Goal: Entertainment & Leisure: Consume media (video, audio)

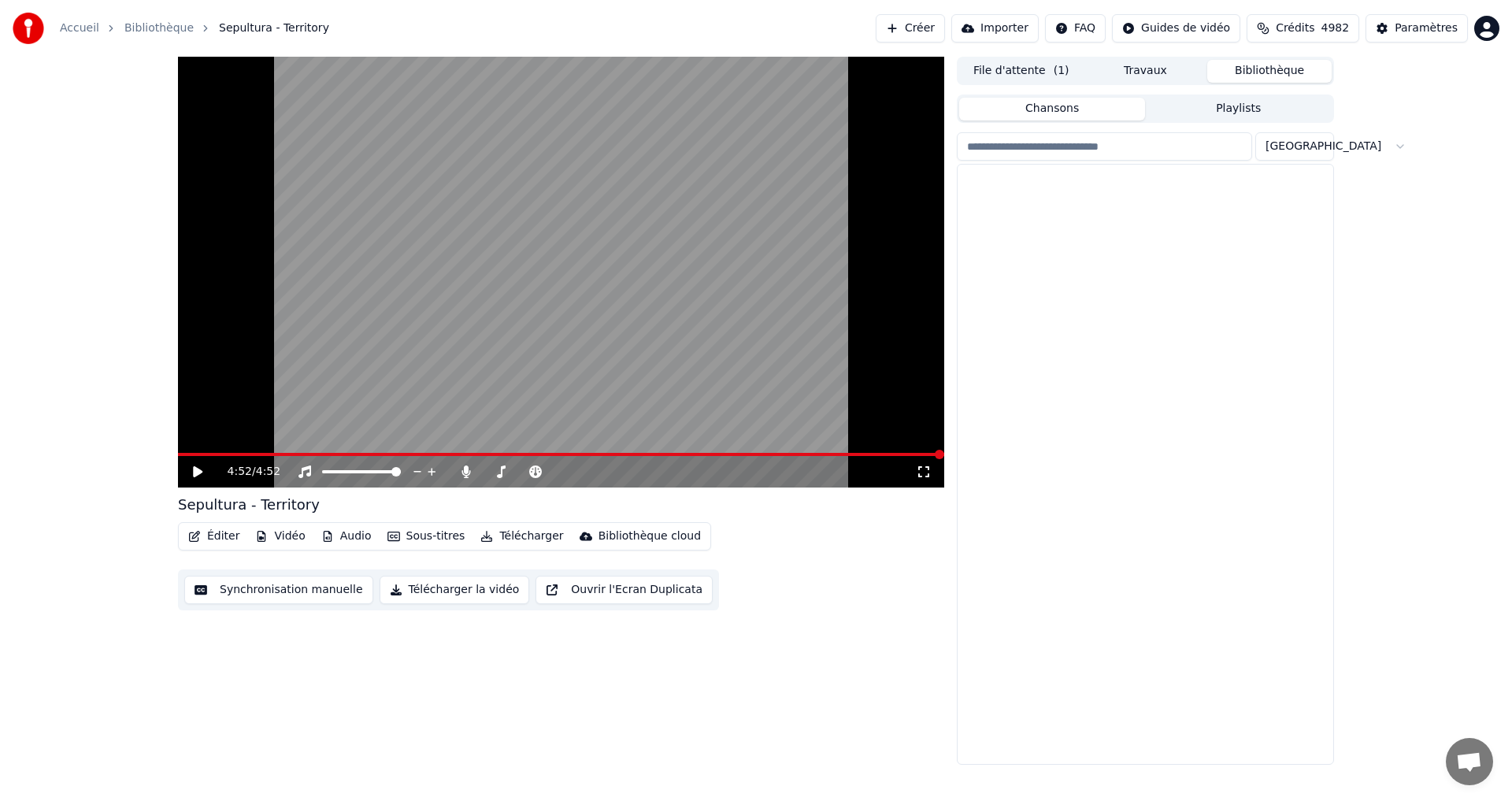
scroll to position [3779, 0]
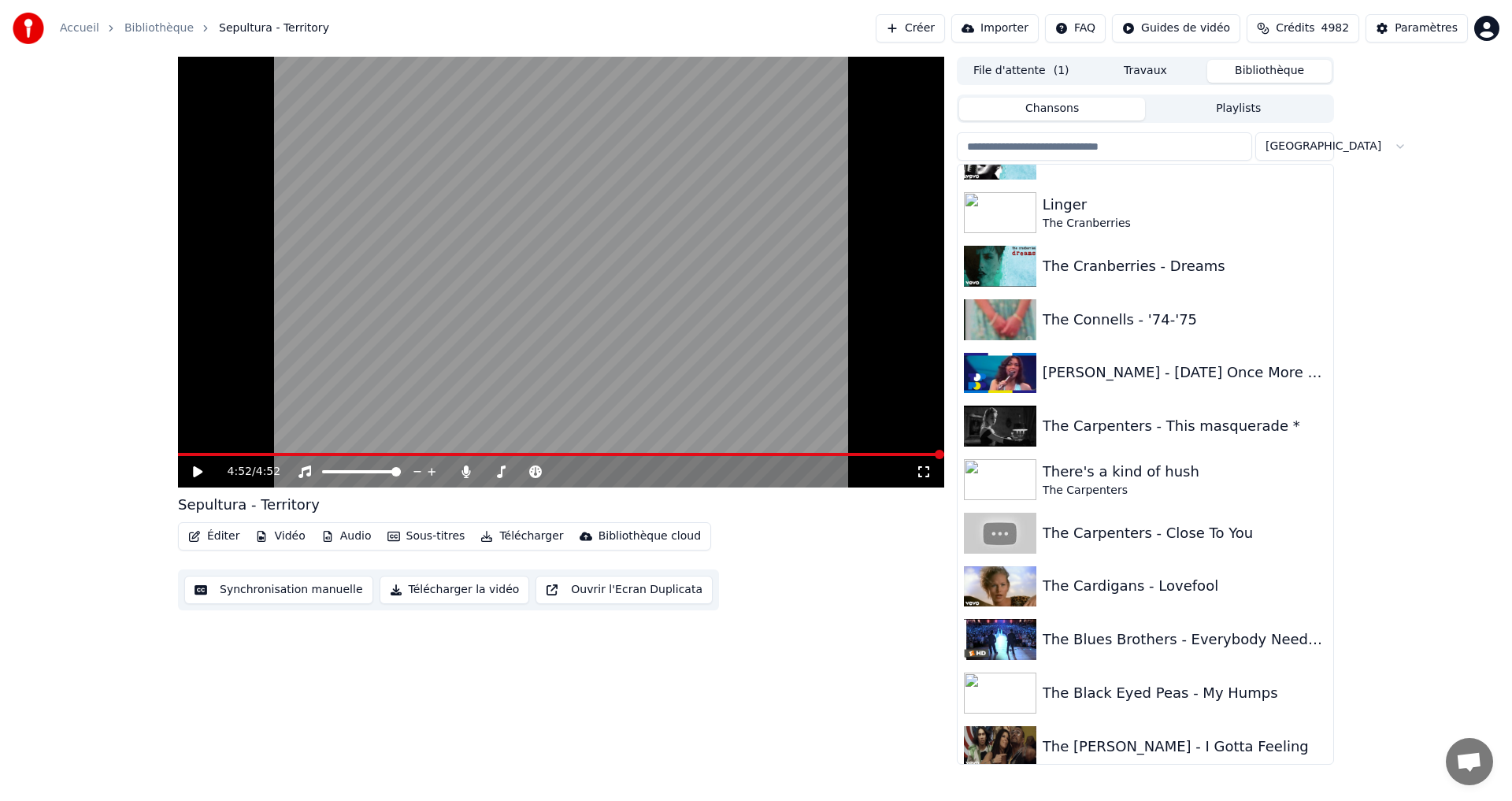
click at [1066, 141] on input "search" at bounding box center [1104, 146] width 295 height 28
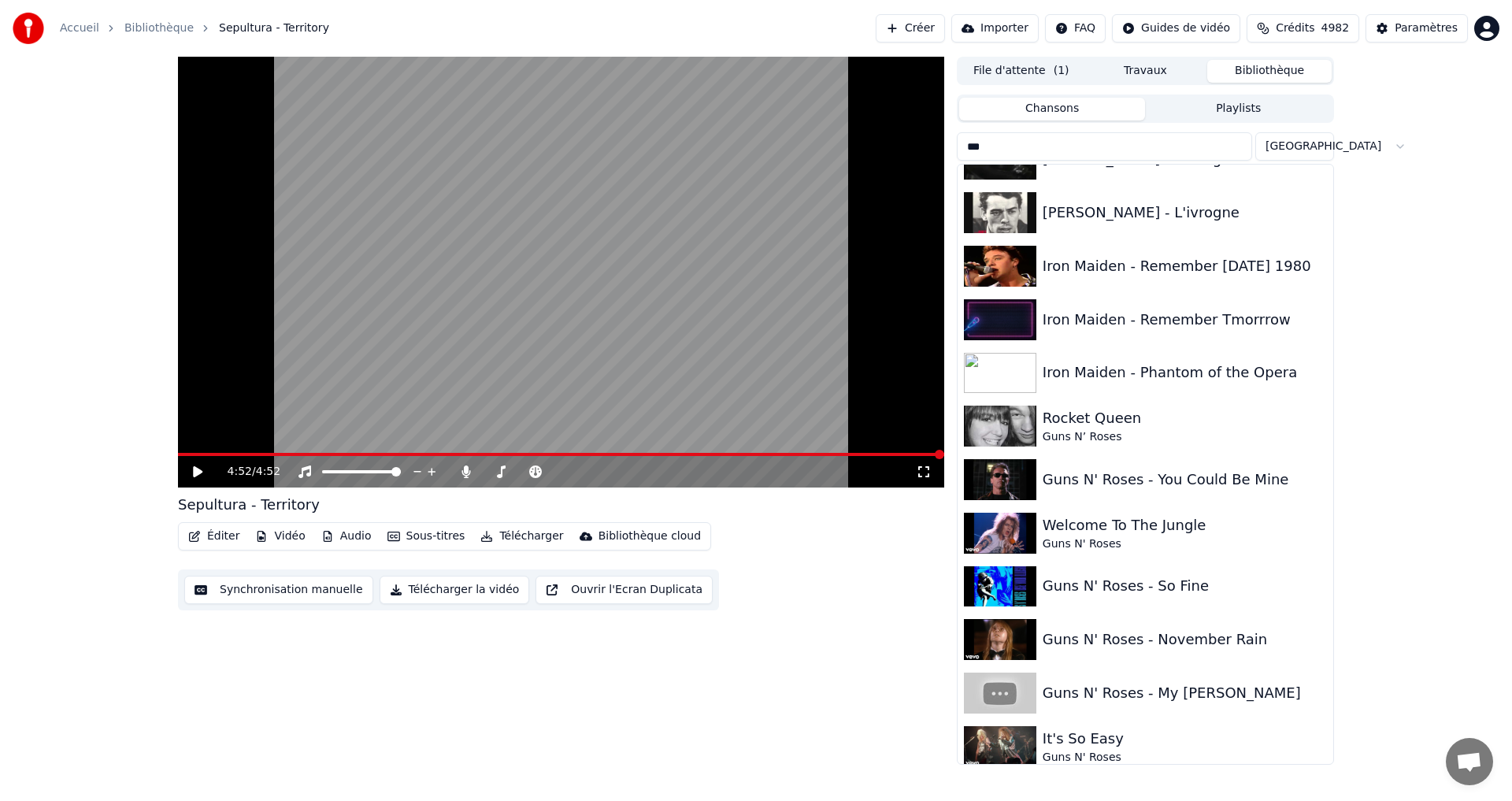
scroll to position [0, 0]
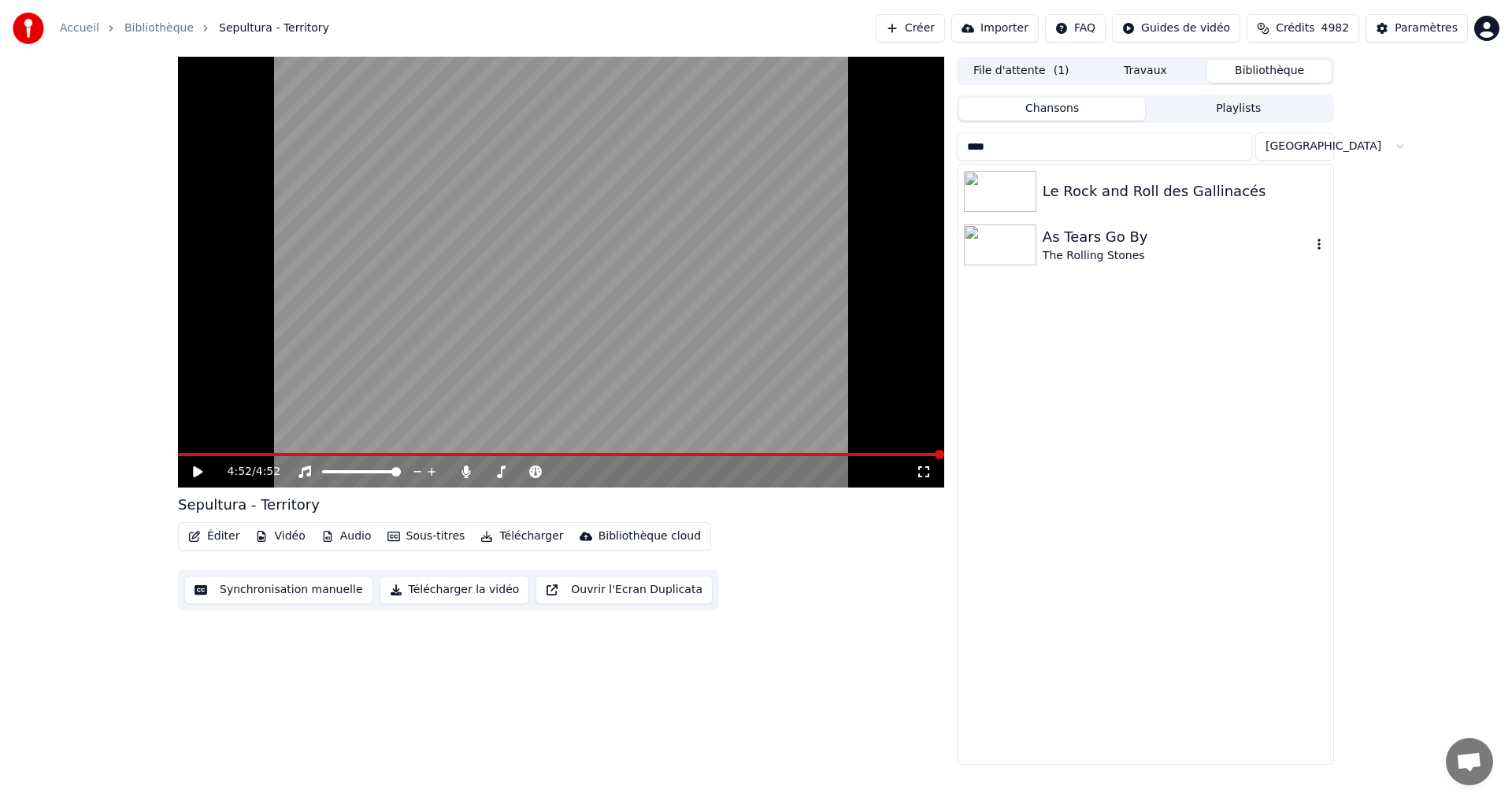
click at [1082, 248] on div "The Rolling Stones" at bounding box center [1176, 256] width 268 height 15
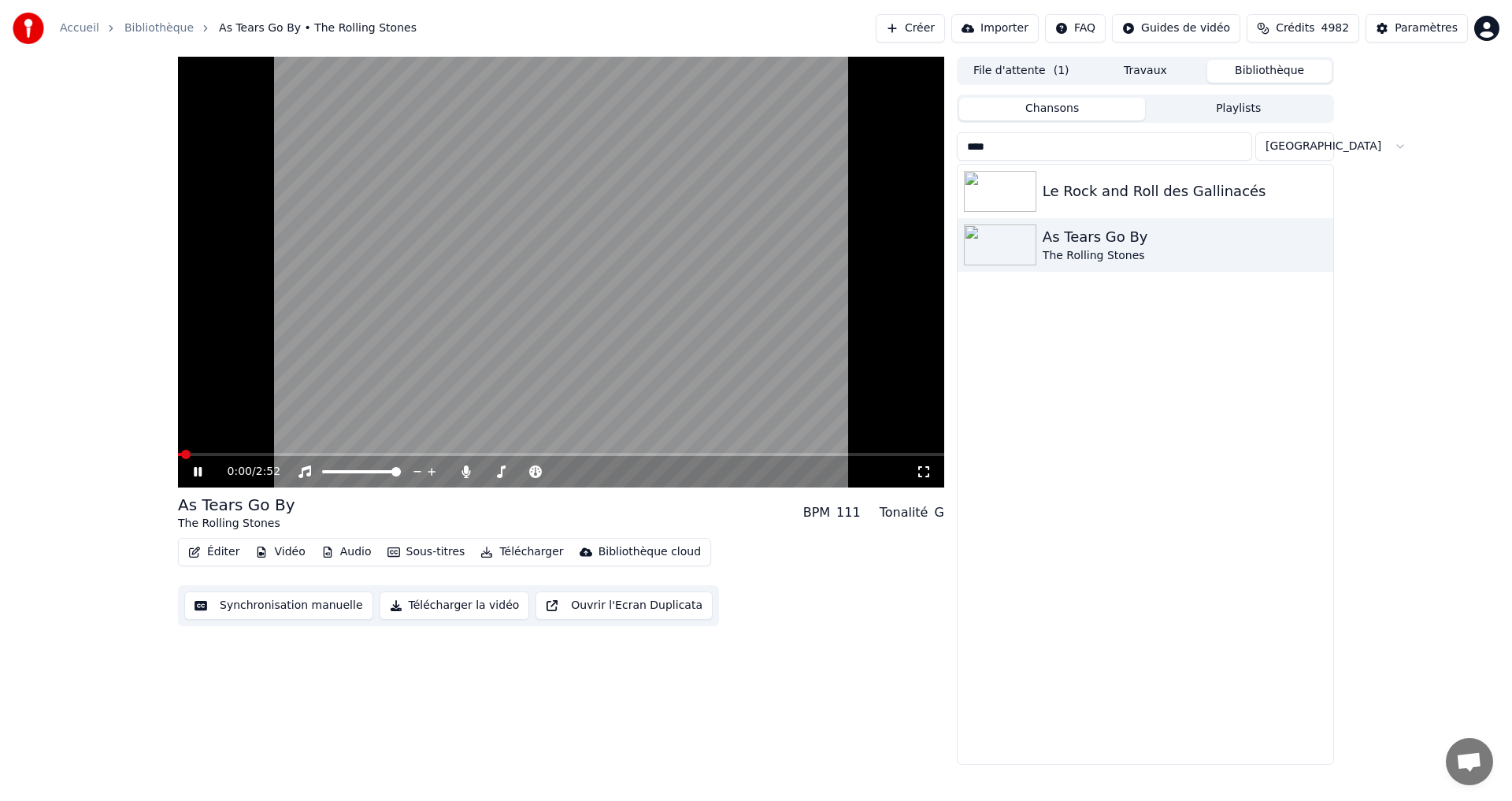
click at [926, 473] on icon at bounding box center [923, 471] width 15 height 13
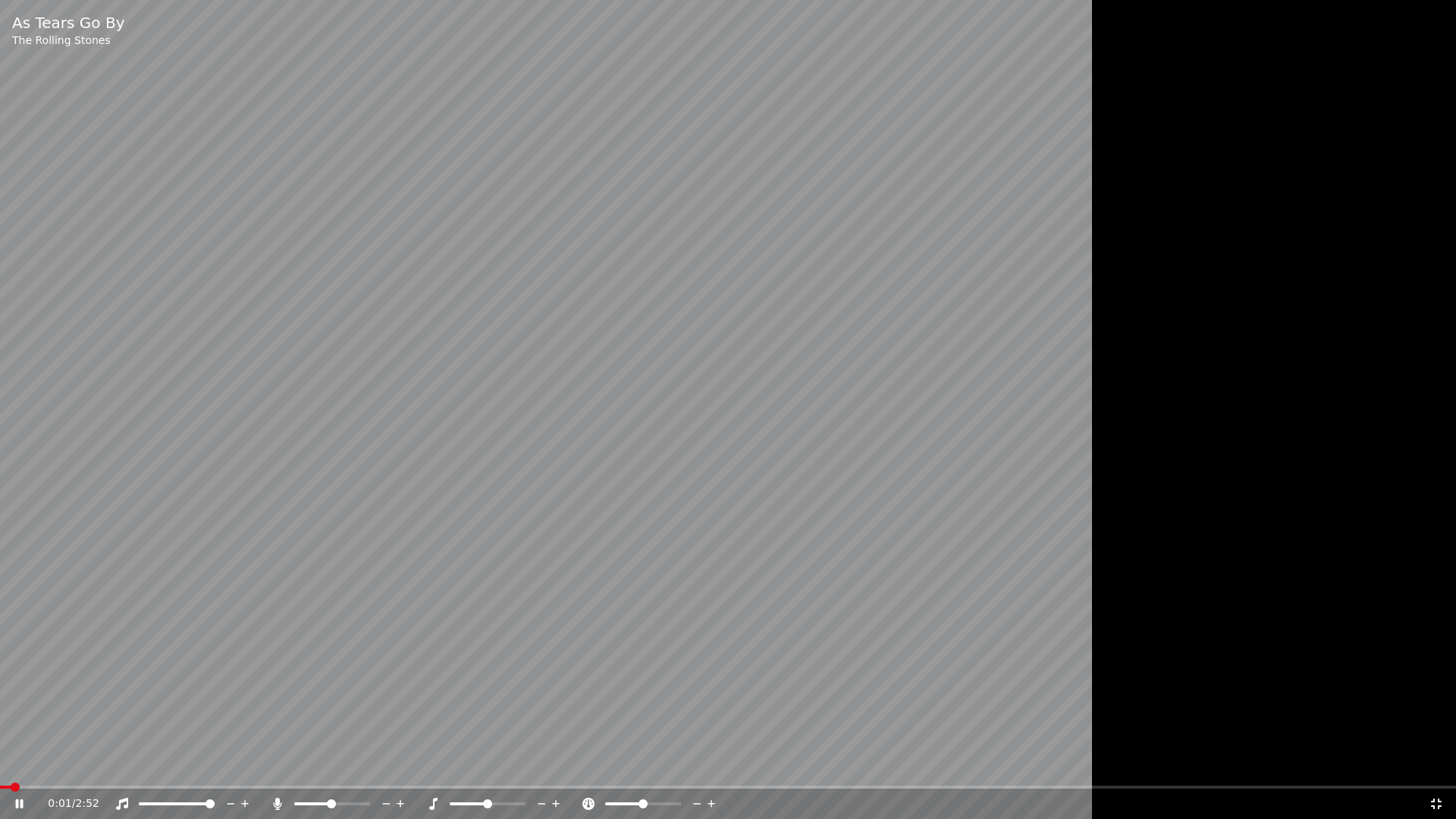
click at [329, 771] on span at bounding box center [332, 804] width 9 height 9
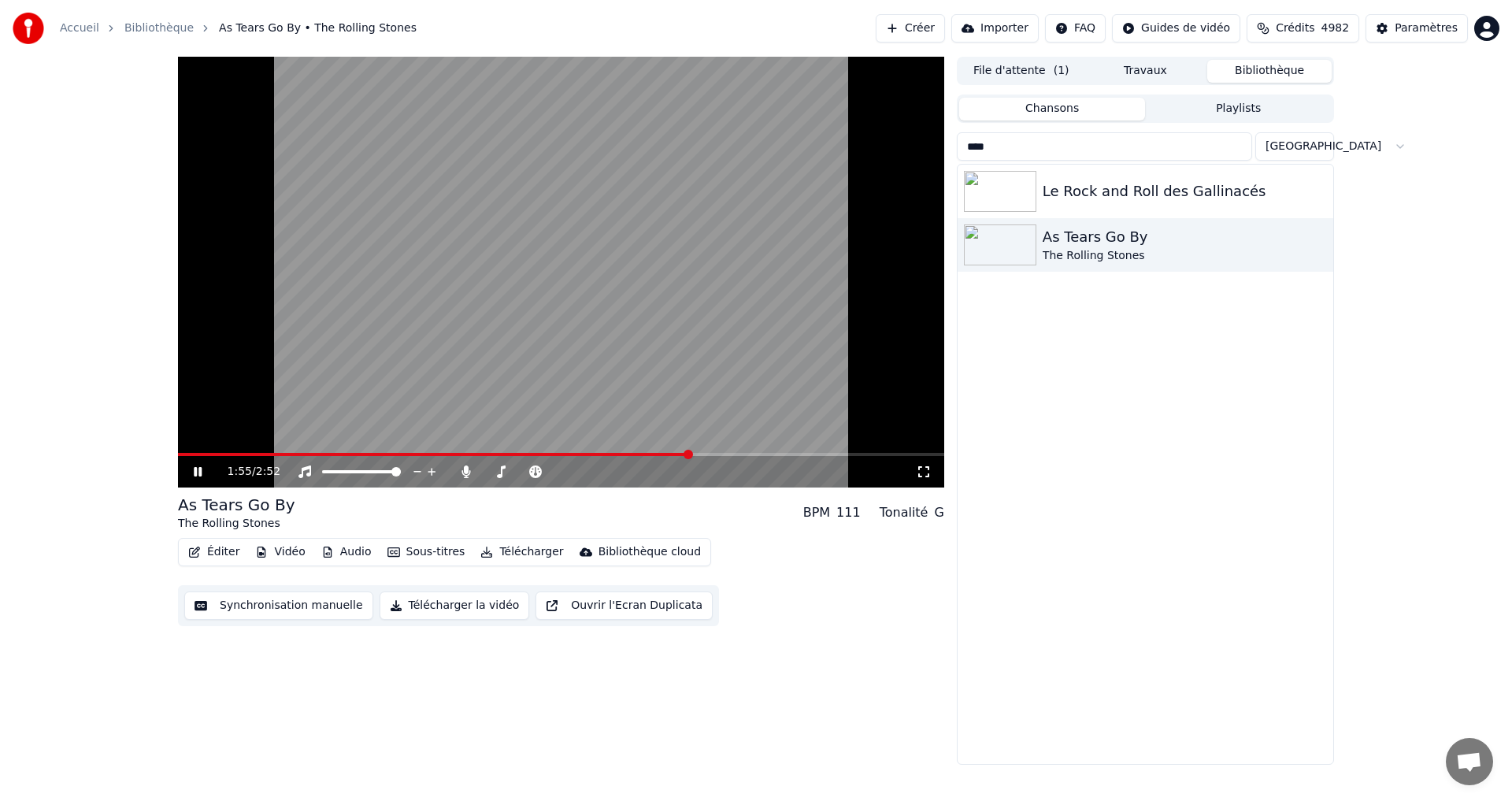
click at [928, 473] on icon at bounding box center [923, 471] width 15 height 13
drag, startPoint x: 984, startPoint y: 145, endPoint x: 882, endPoint y: 174, distance: 106.0
click at [882, 174] on div "2:52 / 2:52 As Tears Go By The Rolling Stones BPM 111 Tonalité G Éditer Vidéo A…" at bounding box center [756, 410] width 1181 height 707
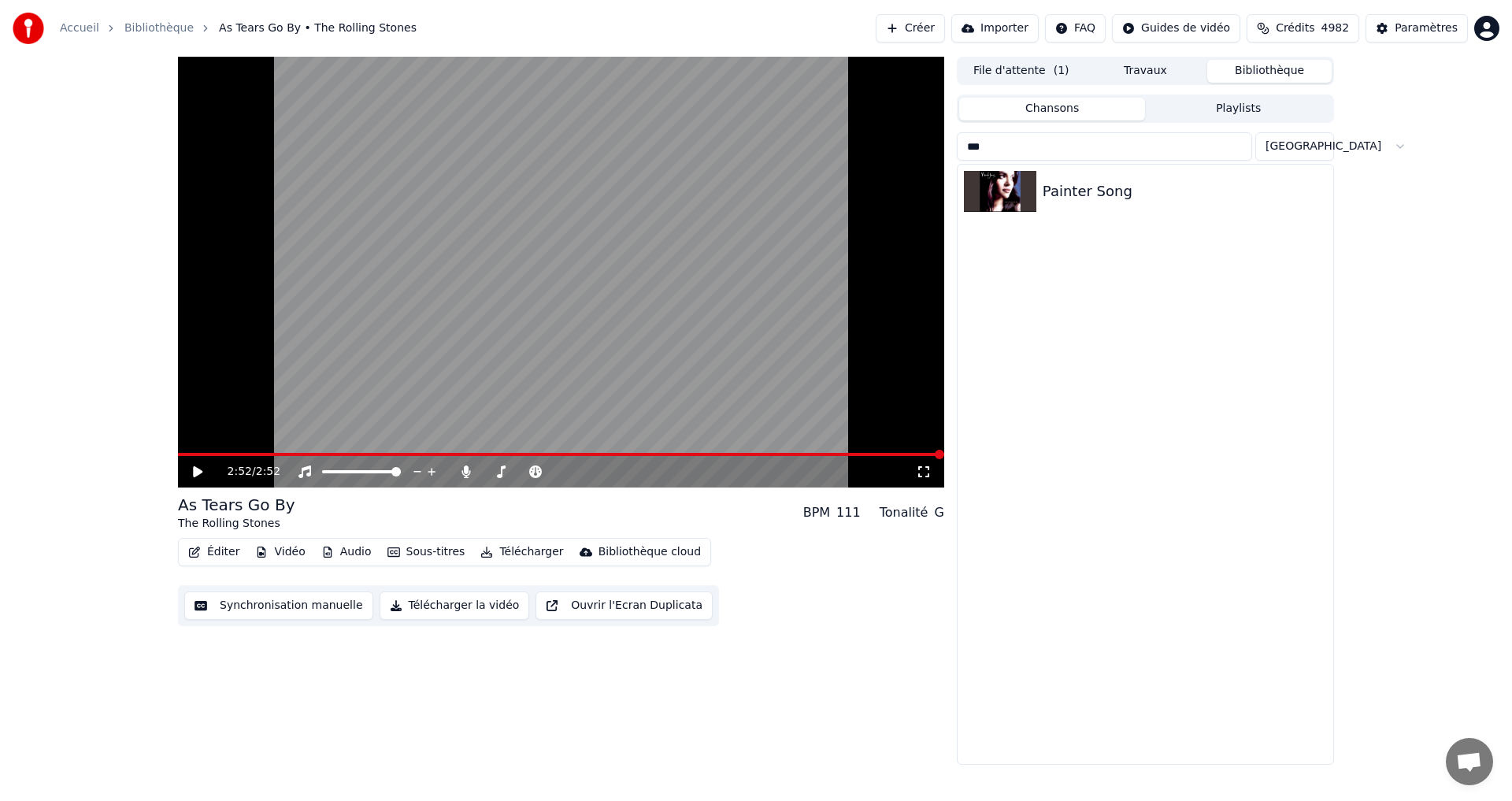
type input "***"
click at [921, 23] on button "Créer" at bounding box center [910, 28] width 69 height 28
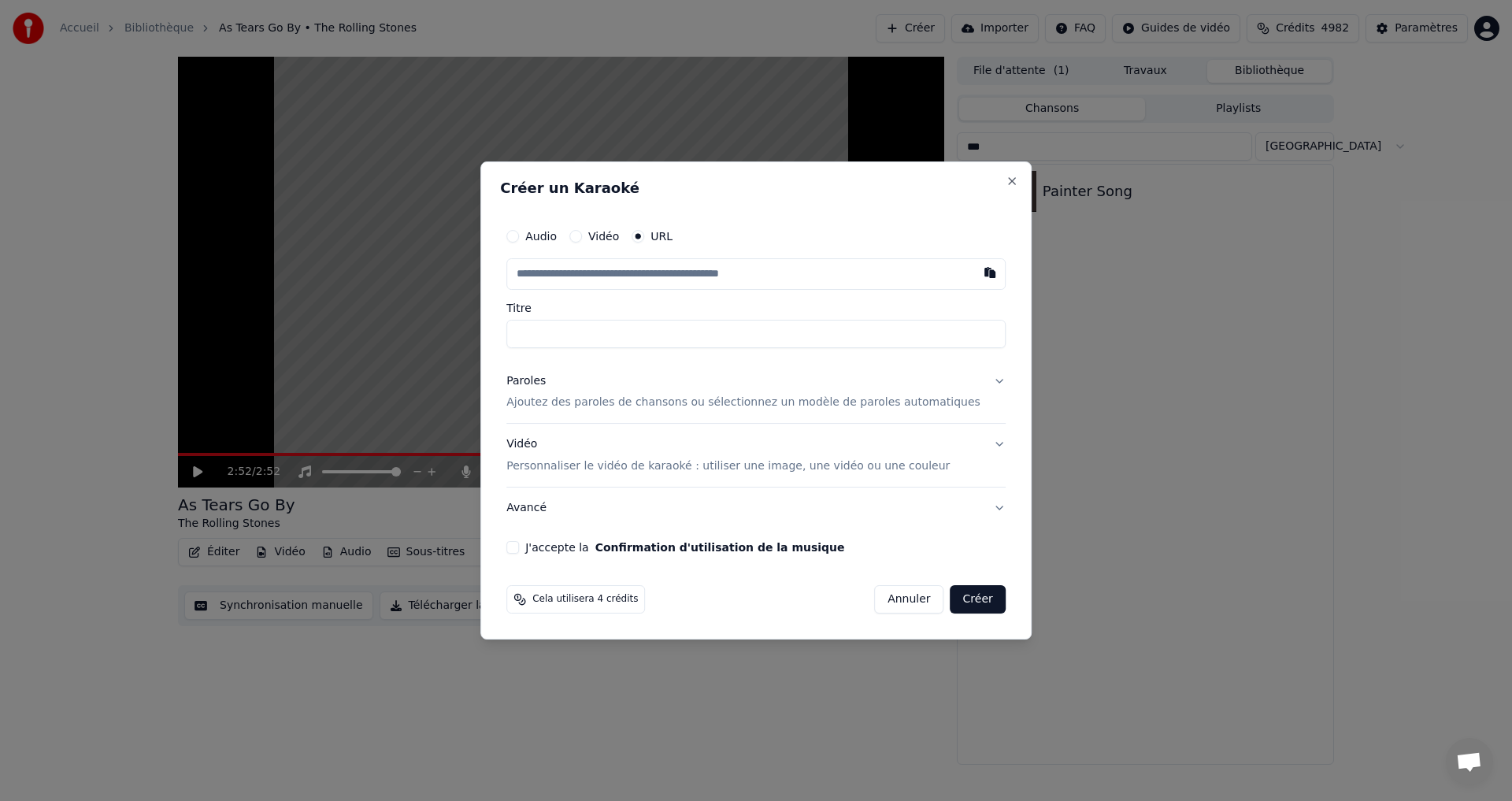
click at [734, 284] on input "text" at bounding box center [756, 274] width 499 height 32
type input "**********"
click at [538, 338] on input "**********" at bounding box center [756, 333] width 499 height 28
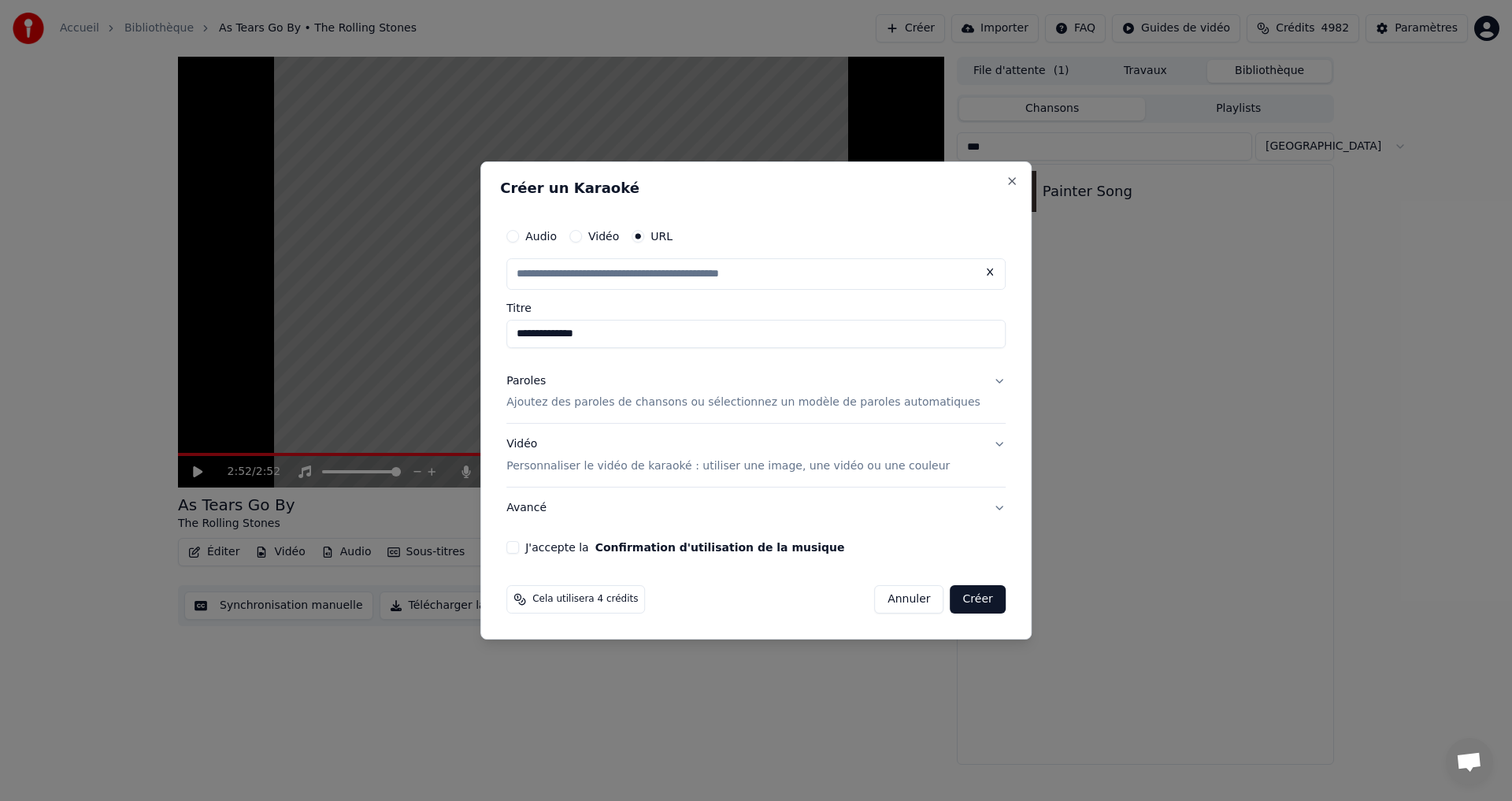
type input "**********"
click at [950, 608] on button "Créer" at bounding box center [977, 598] width 55 height 28
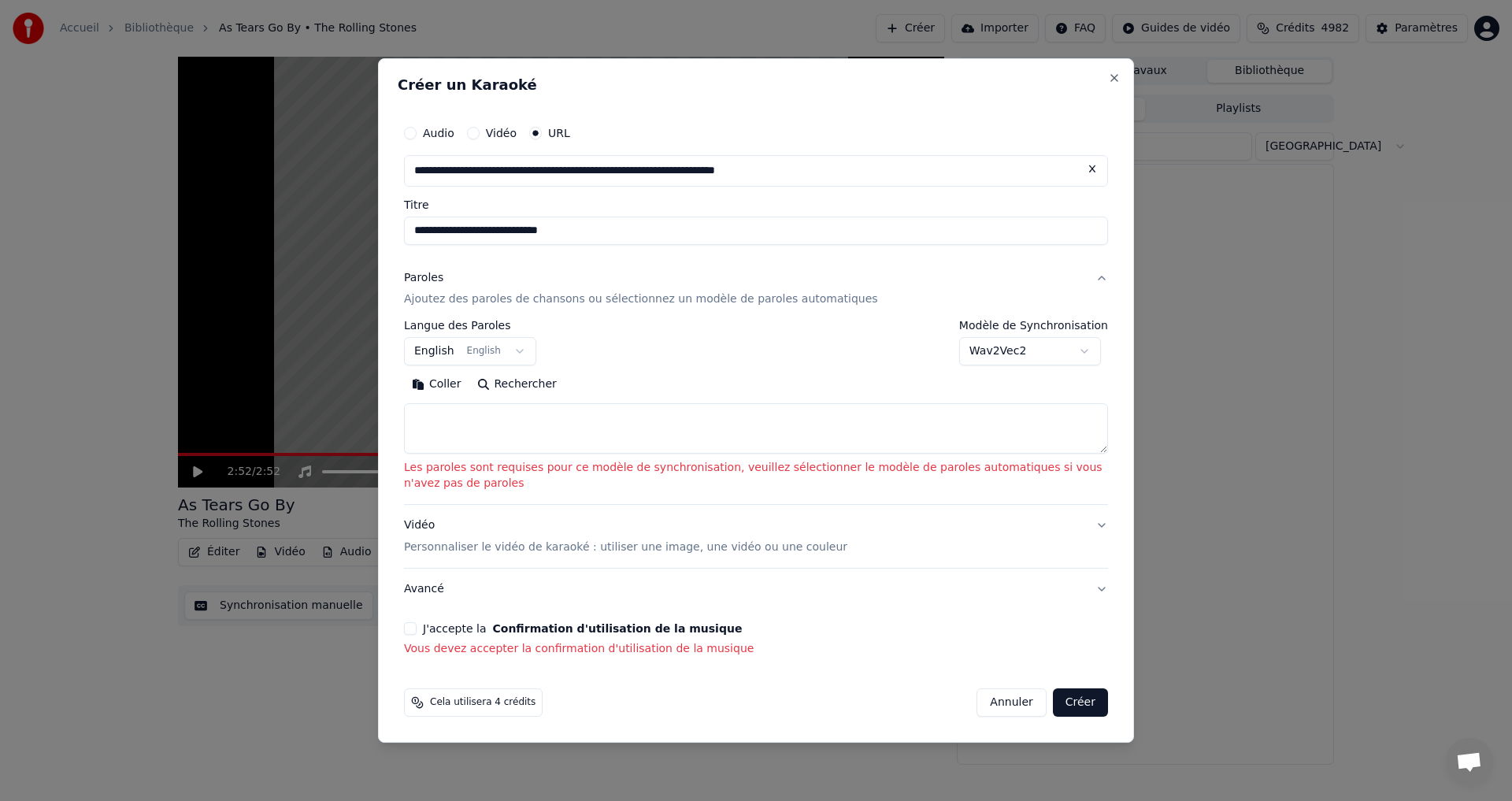
click at [408, 634] on button "J'accepte la Confirmation d'utilisation de la musique" at bounding box center [410, 628] width 13 height 13
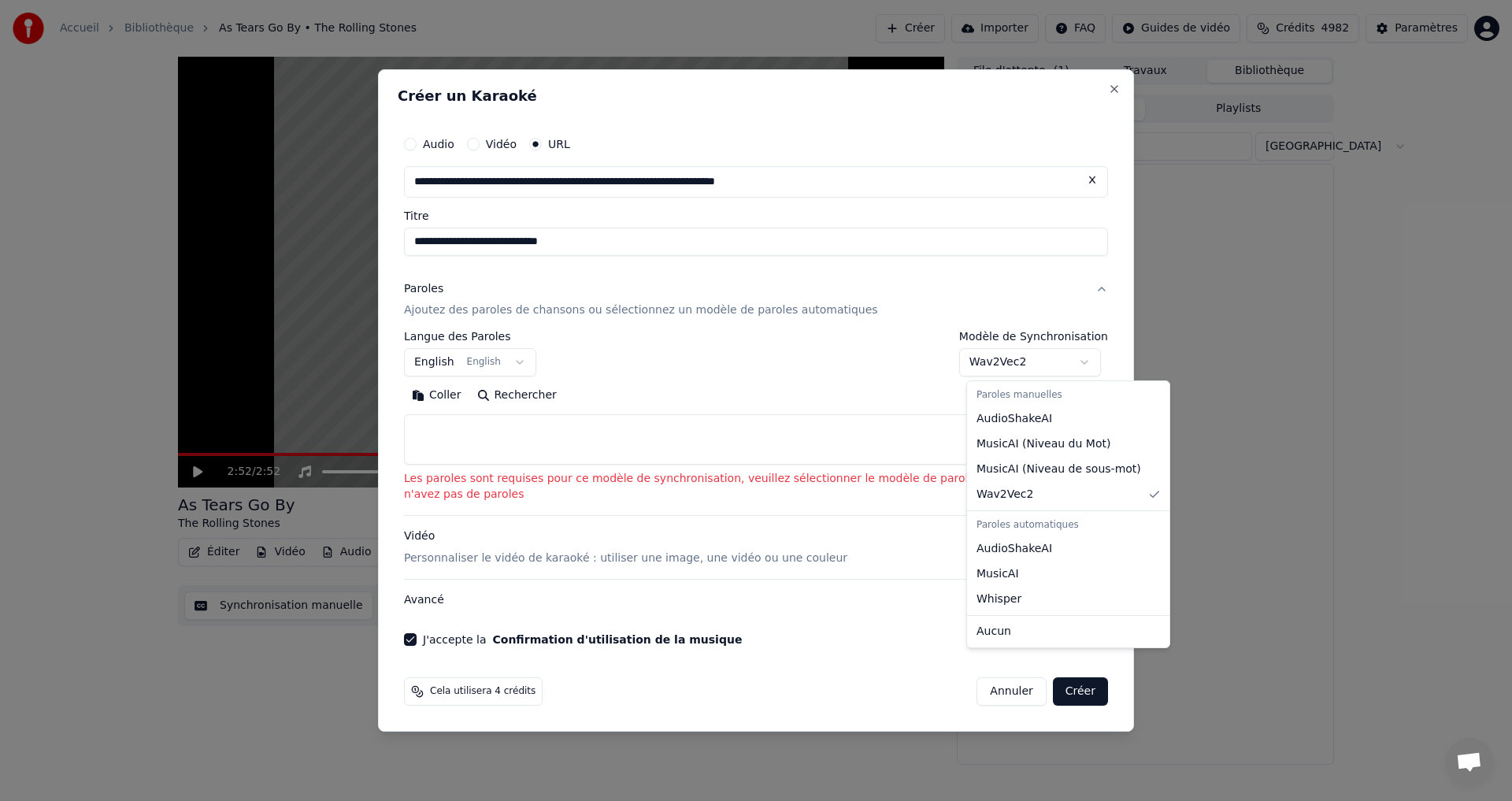
click at [1071, 371] on body "**********" at bounding box center [756, 400] width 1512 height 801
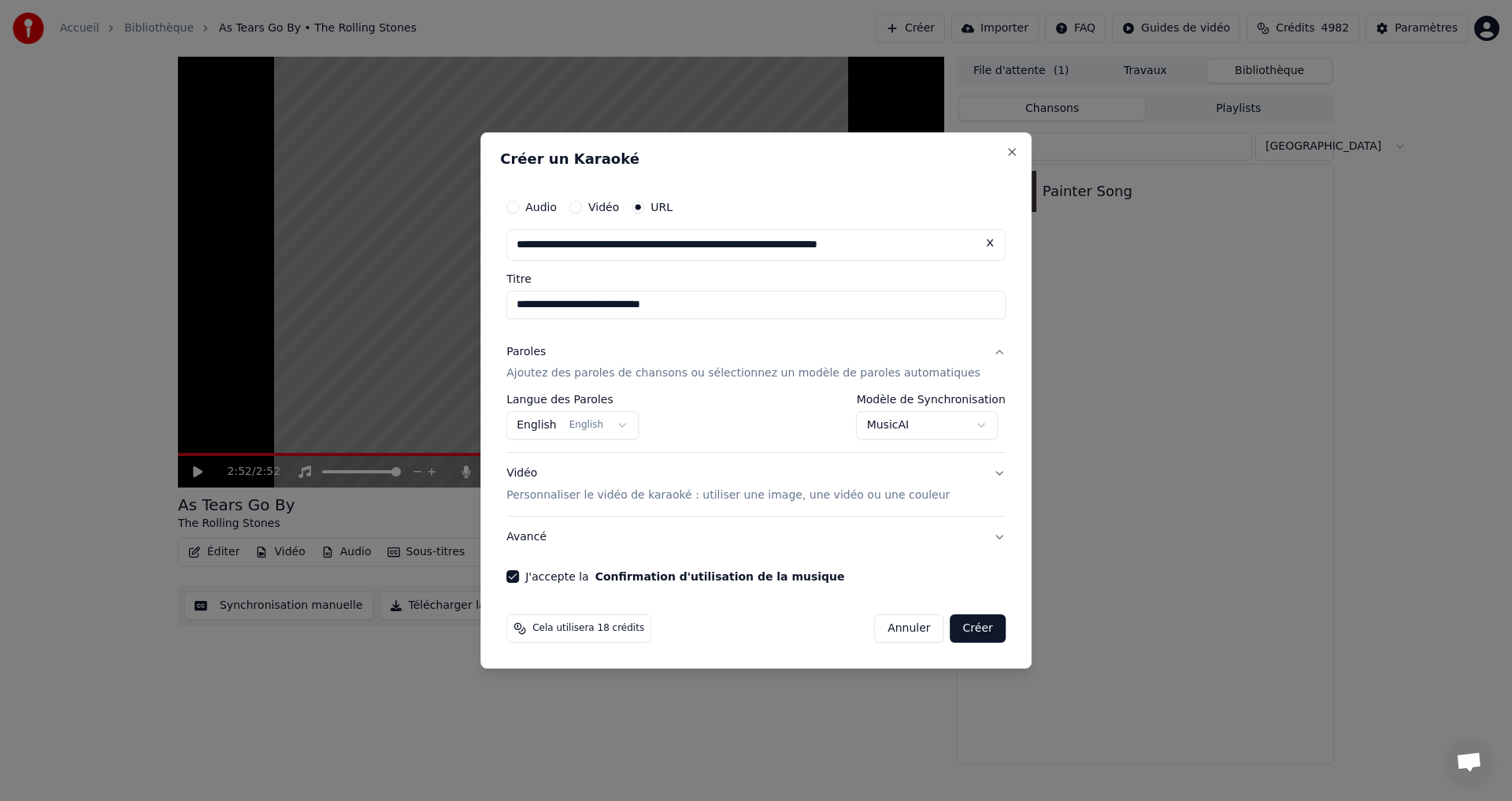
click at [950, 627] on button "Créer" at bounding box center [977, 627] width 55 height 28
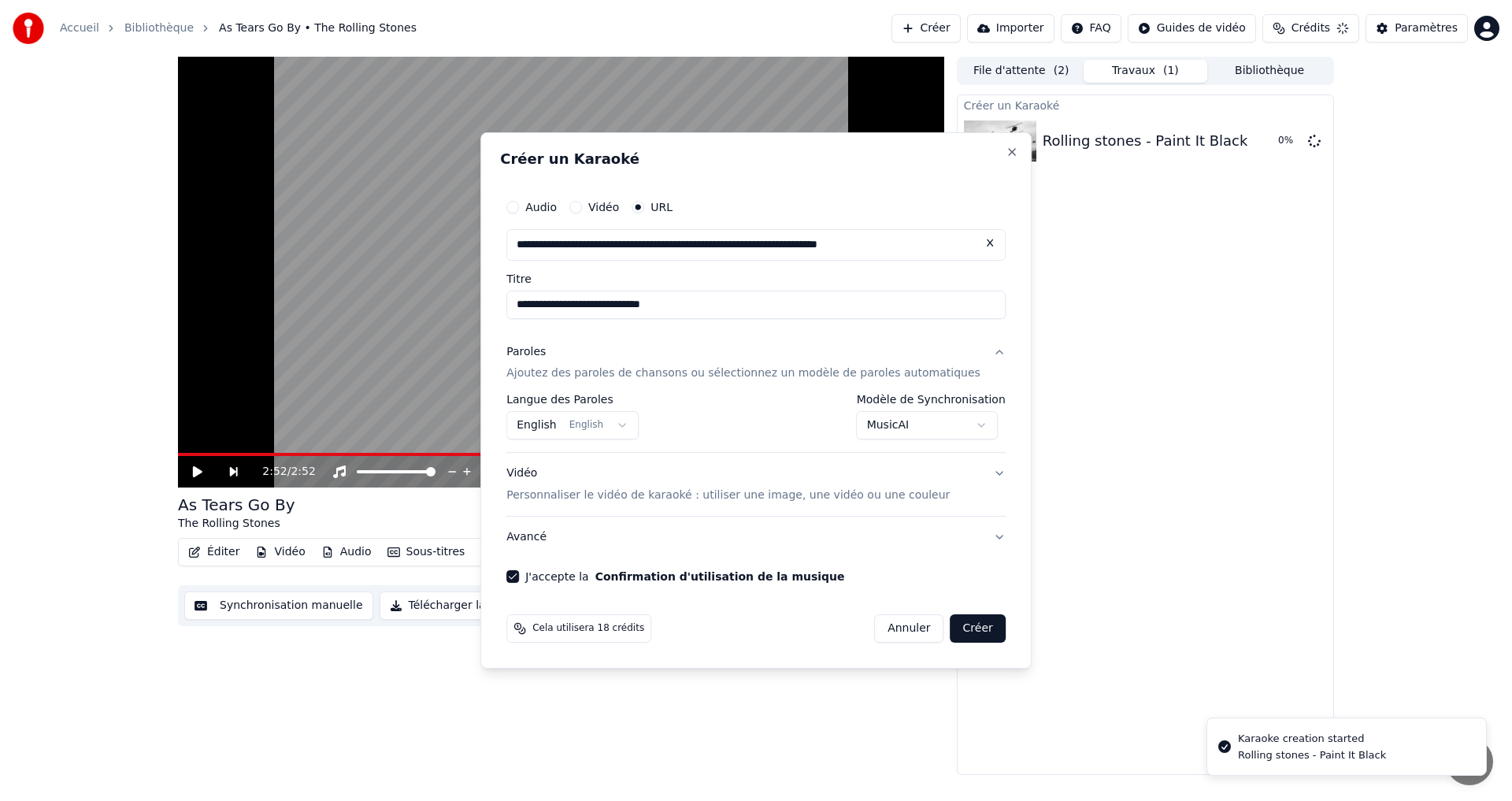
select select "********"
select select
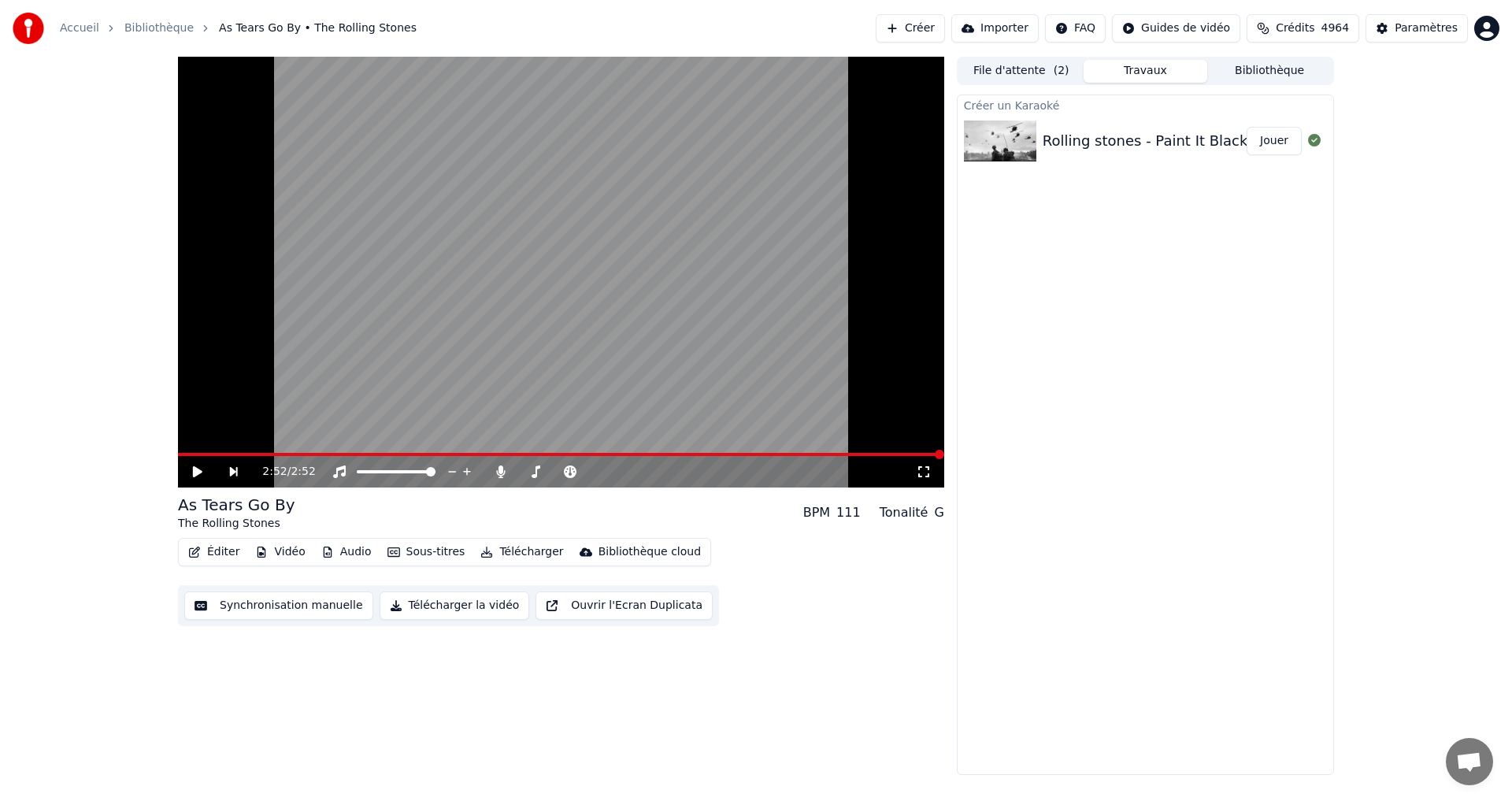
click at [1124, 146] on div "Rolling stones - Paint It Black" at bounding box center [1144, 141] width 206 height 22
click at [1275, 151] on button "Jouer" at bounding box center [1274, 140] width 55 height 28
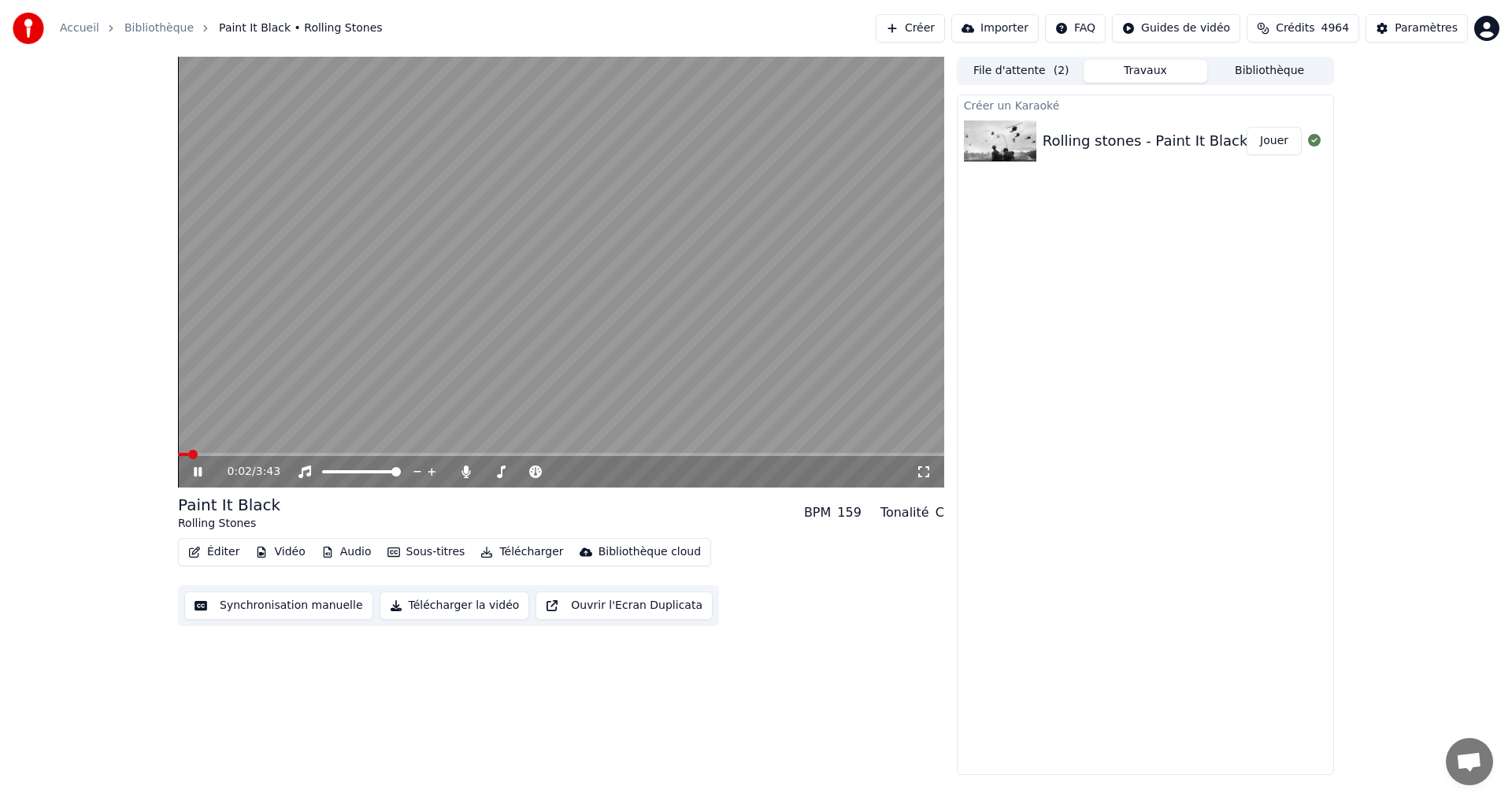
click at [926, 471] on icon at bounding box center [923, 471] width 15 height 13
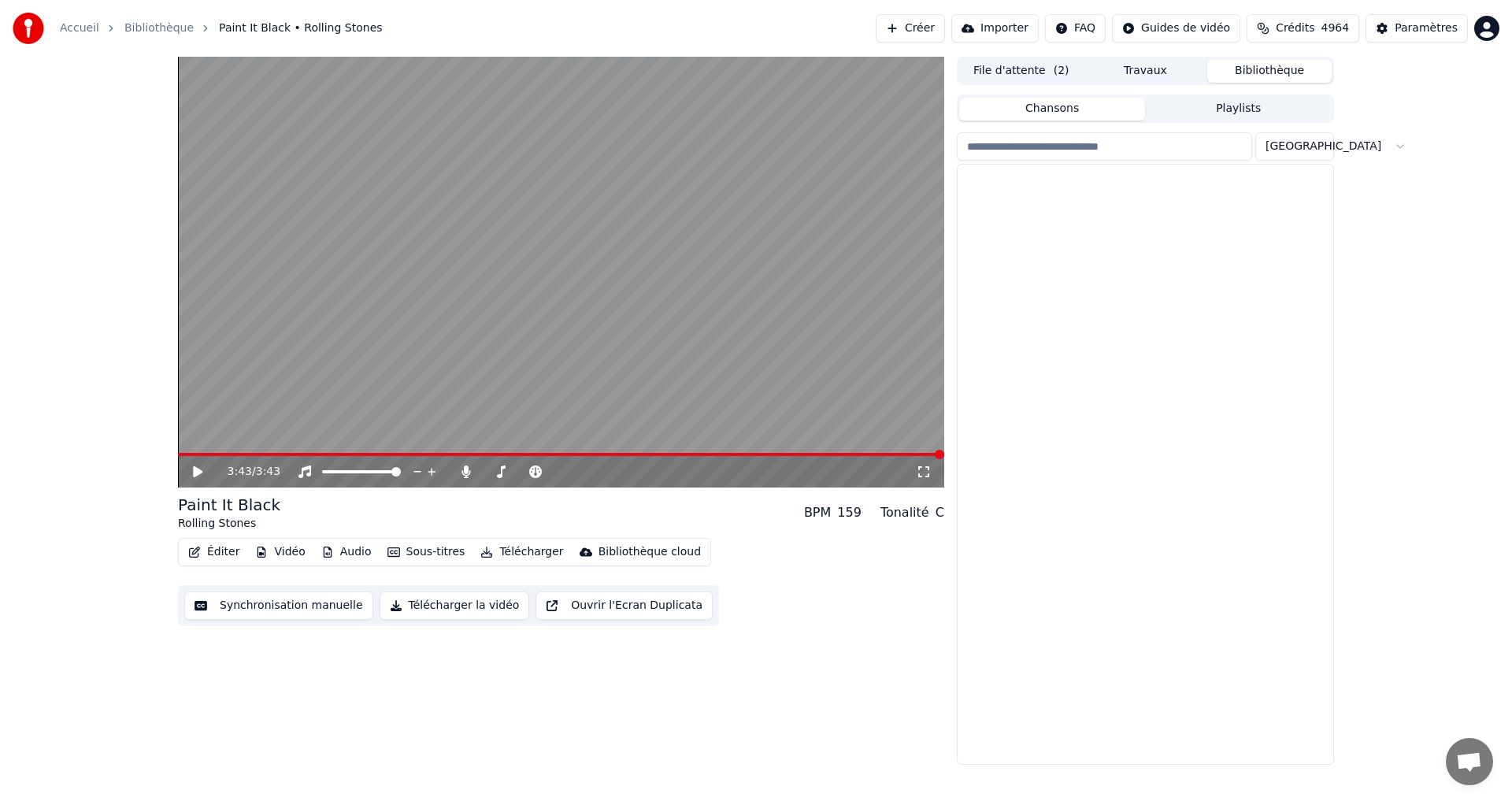
click at [1265, 79] on button "Bibliothèque" at bounding box center [1269, 71] width 124 height 23
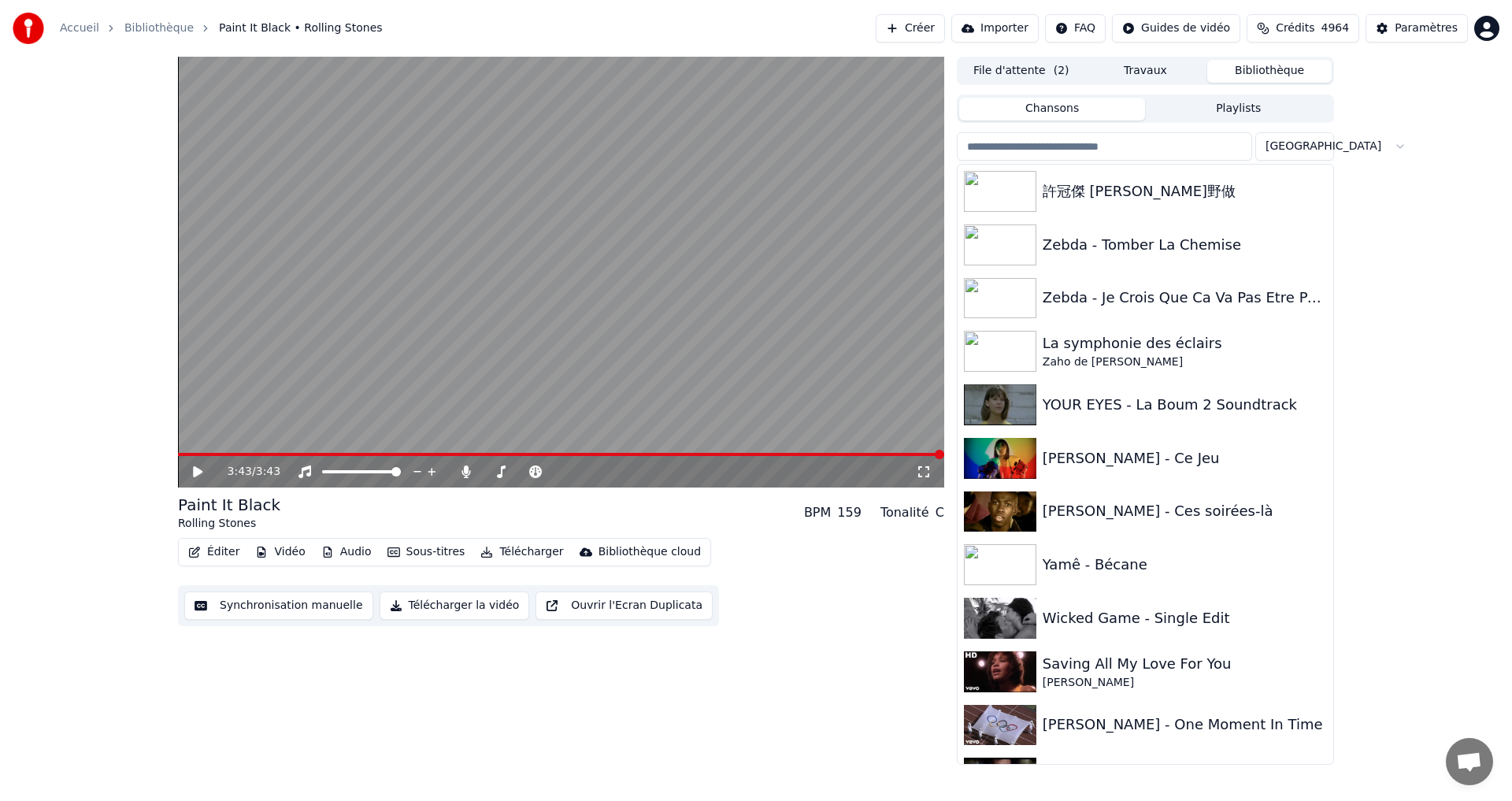
click at [1091, 145] on input "search" at bounding box center [1104, 146] width 295 height 28
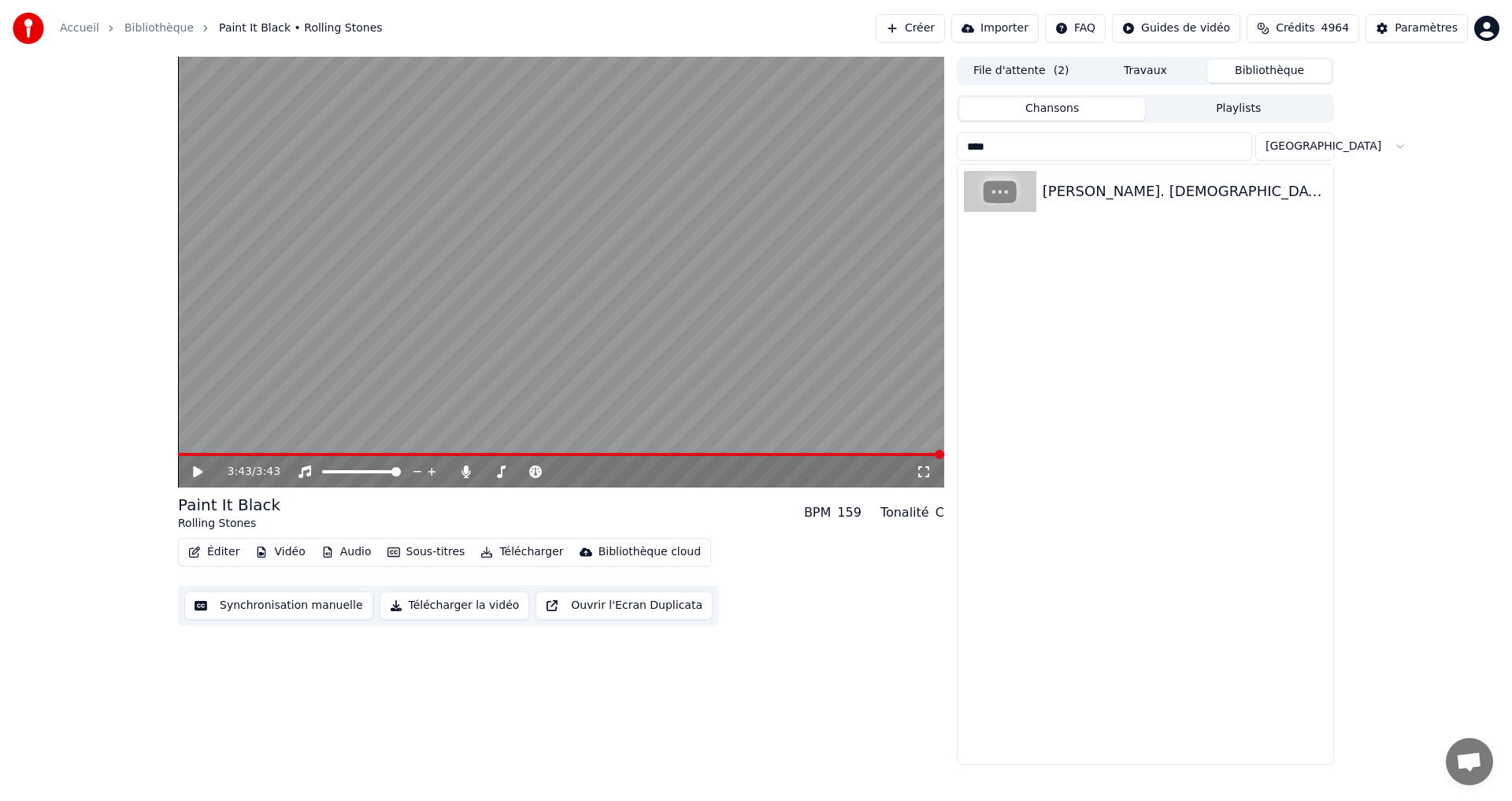
drag, startPoint x: 1013, startPoint y: 148, endPoint x: 875, endPoint y: 135, distance: 138.6
click at [875, 135] on div "3:43 / 3:43 Paint It Black Rolling Stones BPM 159 Tonalité C Éditer Vidéo Audio…" at bounding box center [756, 410] width 1181 height 707
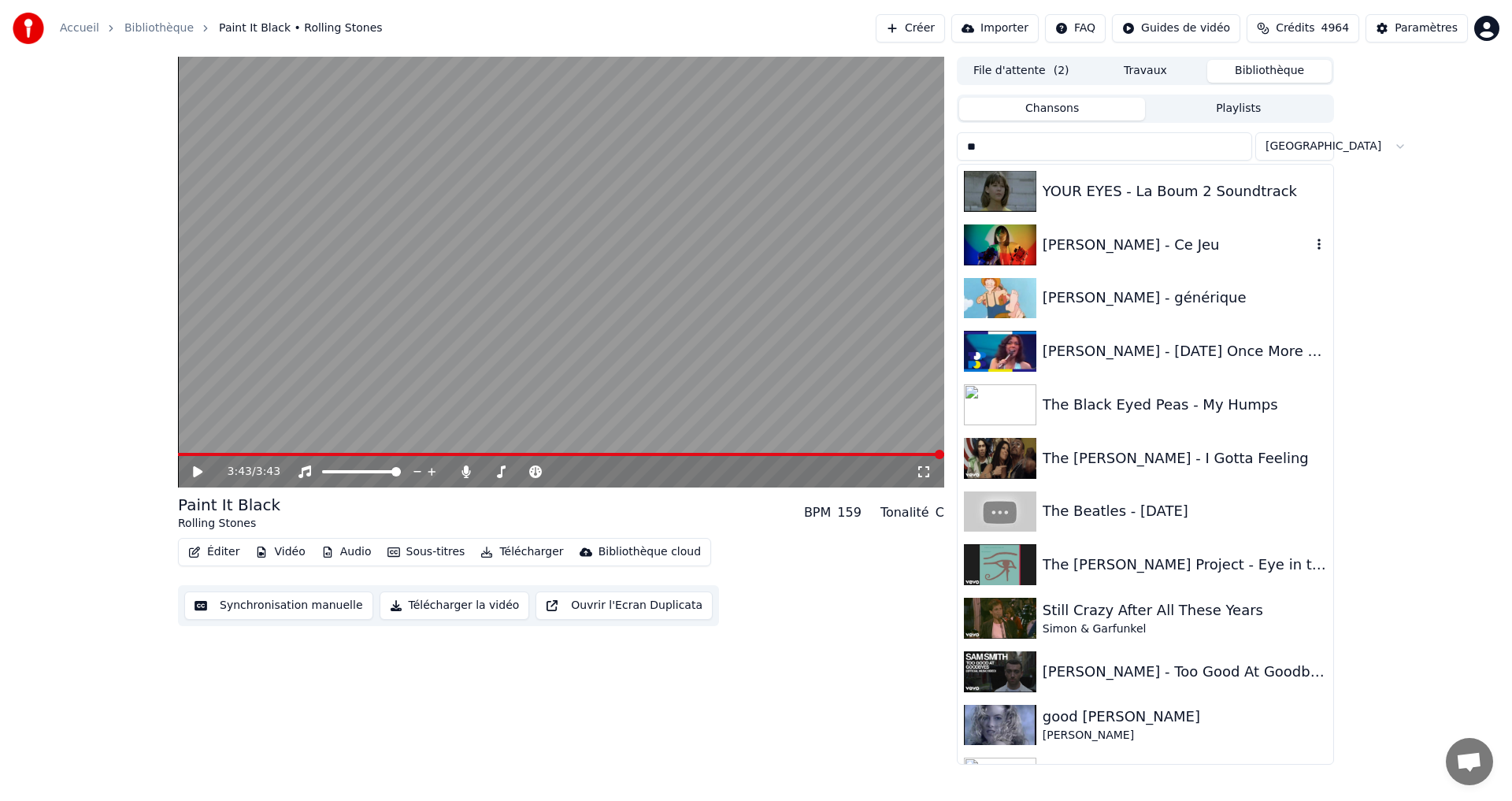
click at [1110, 247] on div "[PERSON_NAME] - Ce Jeu" at bounding box center [1176, 244] width 268 height 22
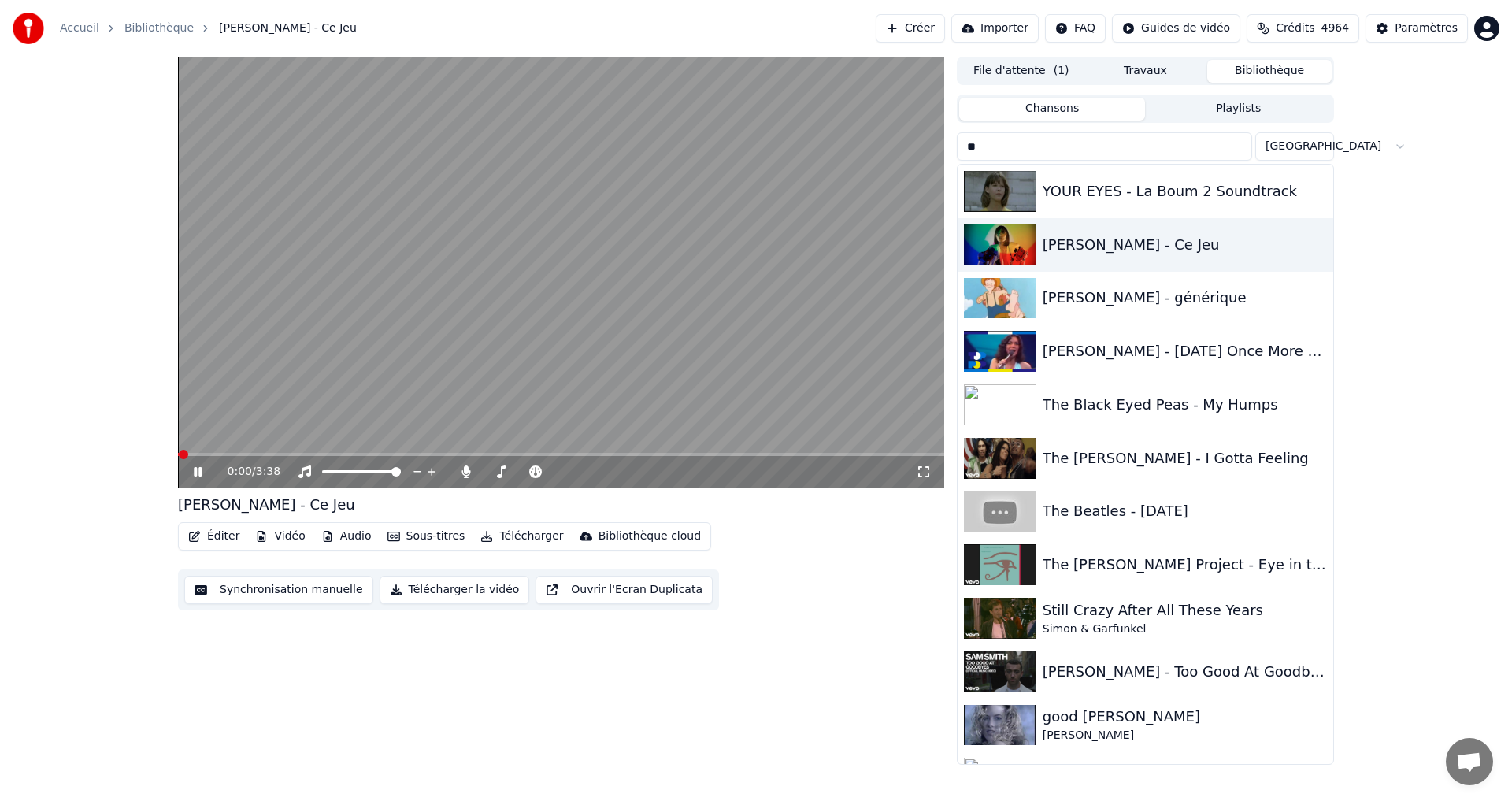
click at [925, 473] on icon at bounding box center [923, 471] width 15 height 13
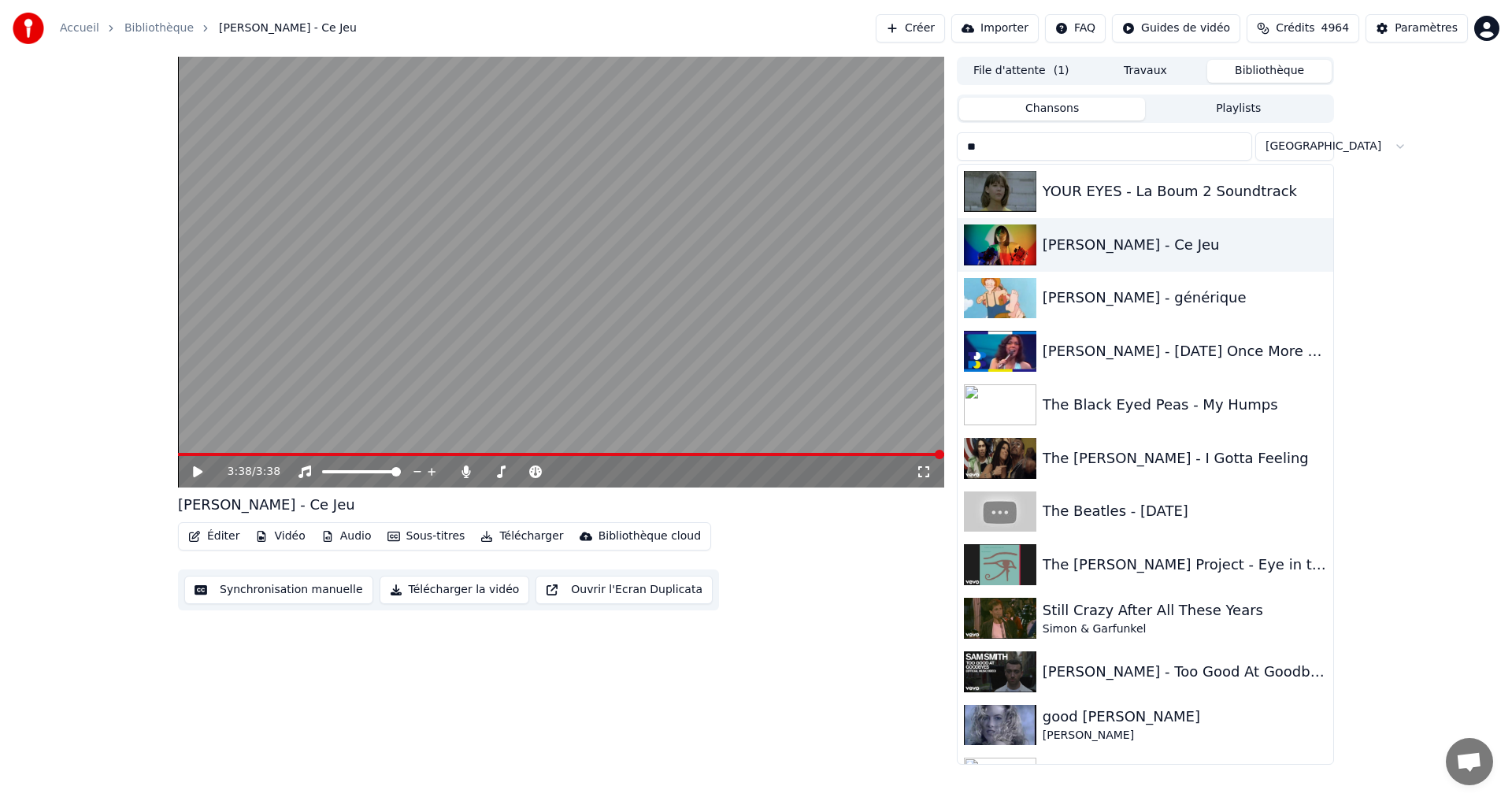
click at [1104, 135] on input "**" at bounding box center [1104, 146] width 295 height 28
type input "*"
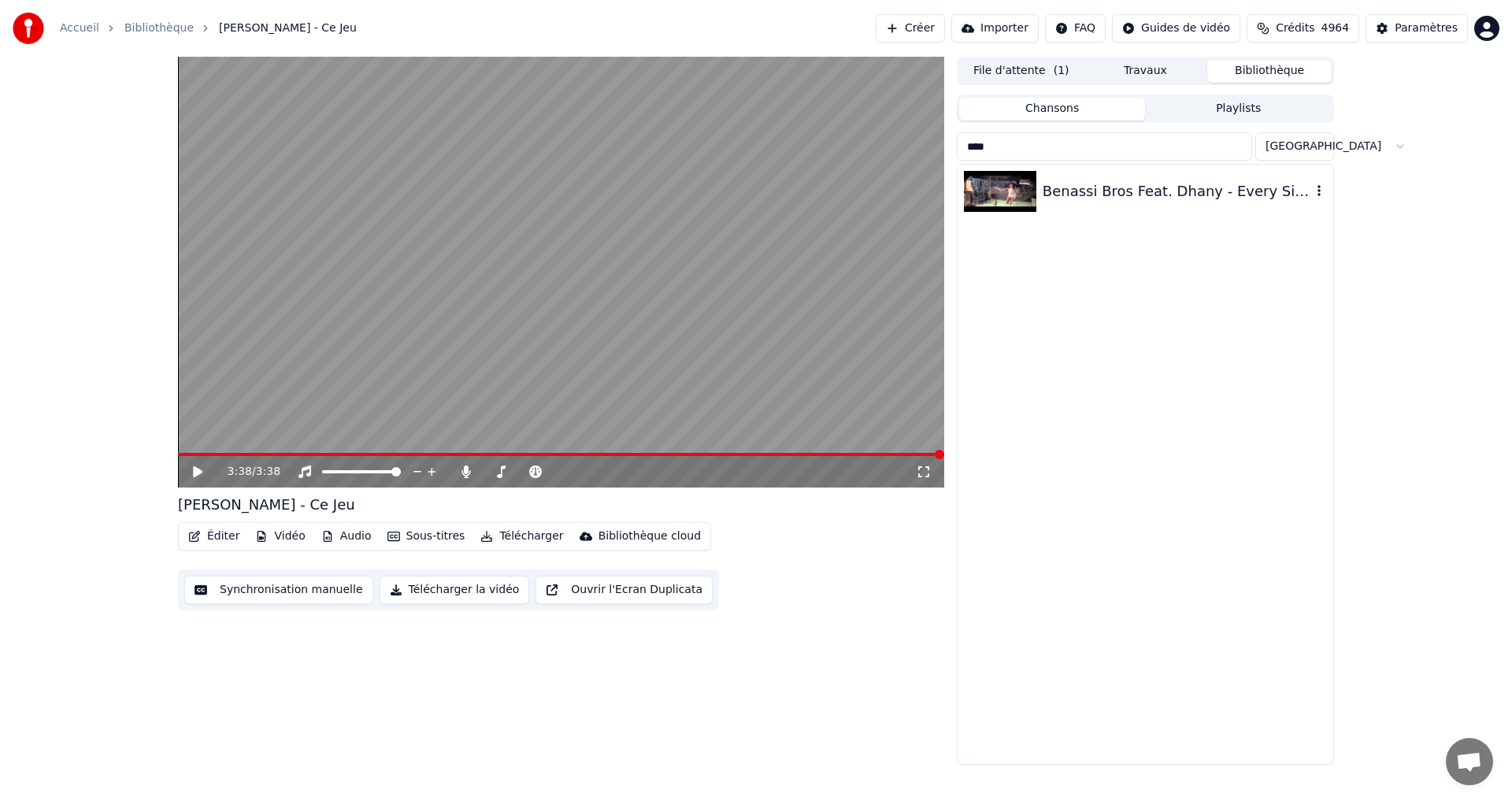
type input "****"
click at [1145, 197] on div "Benassi Bros Feat. Dhany - Every Single Day" at bounding box center [1176, 191] width 268 height 22
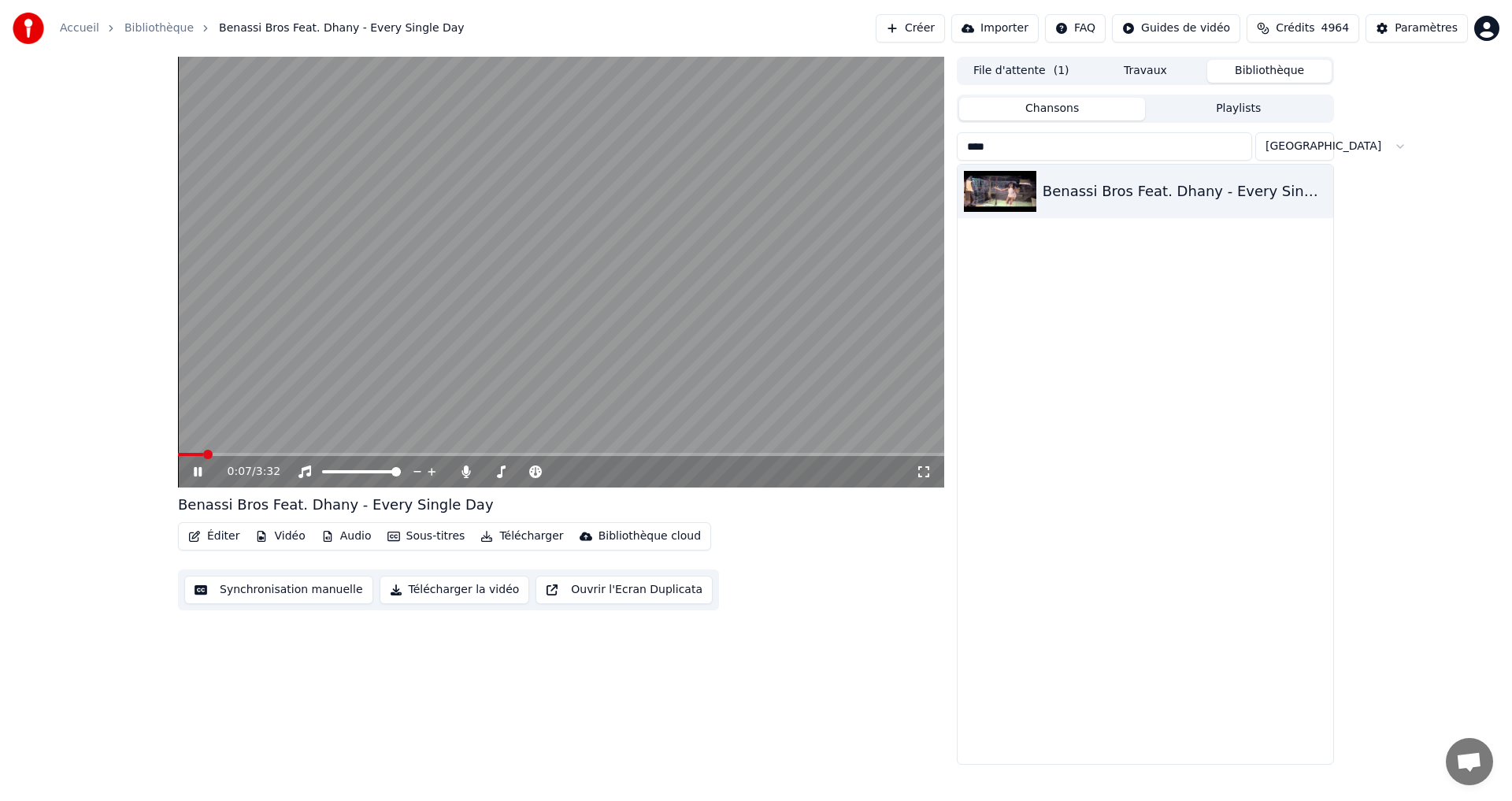
click at [920, 469] on icon at bounding box center [923, 471] width 15 height 13
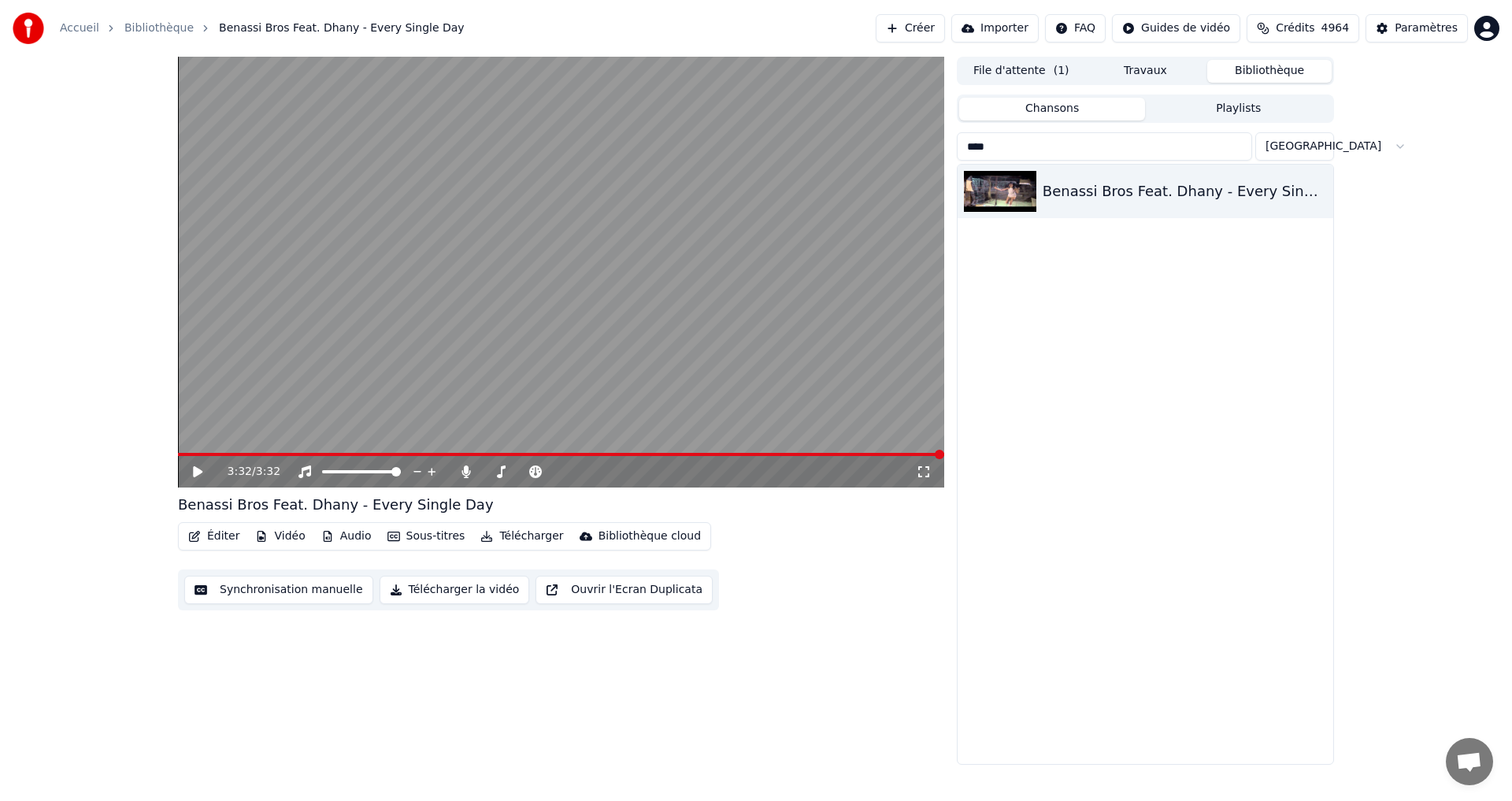
click at [425, 394] on video at bounding box center [561, 272] width 766 height 430
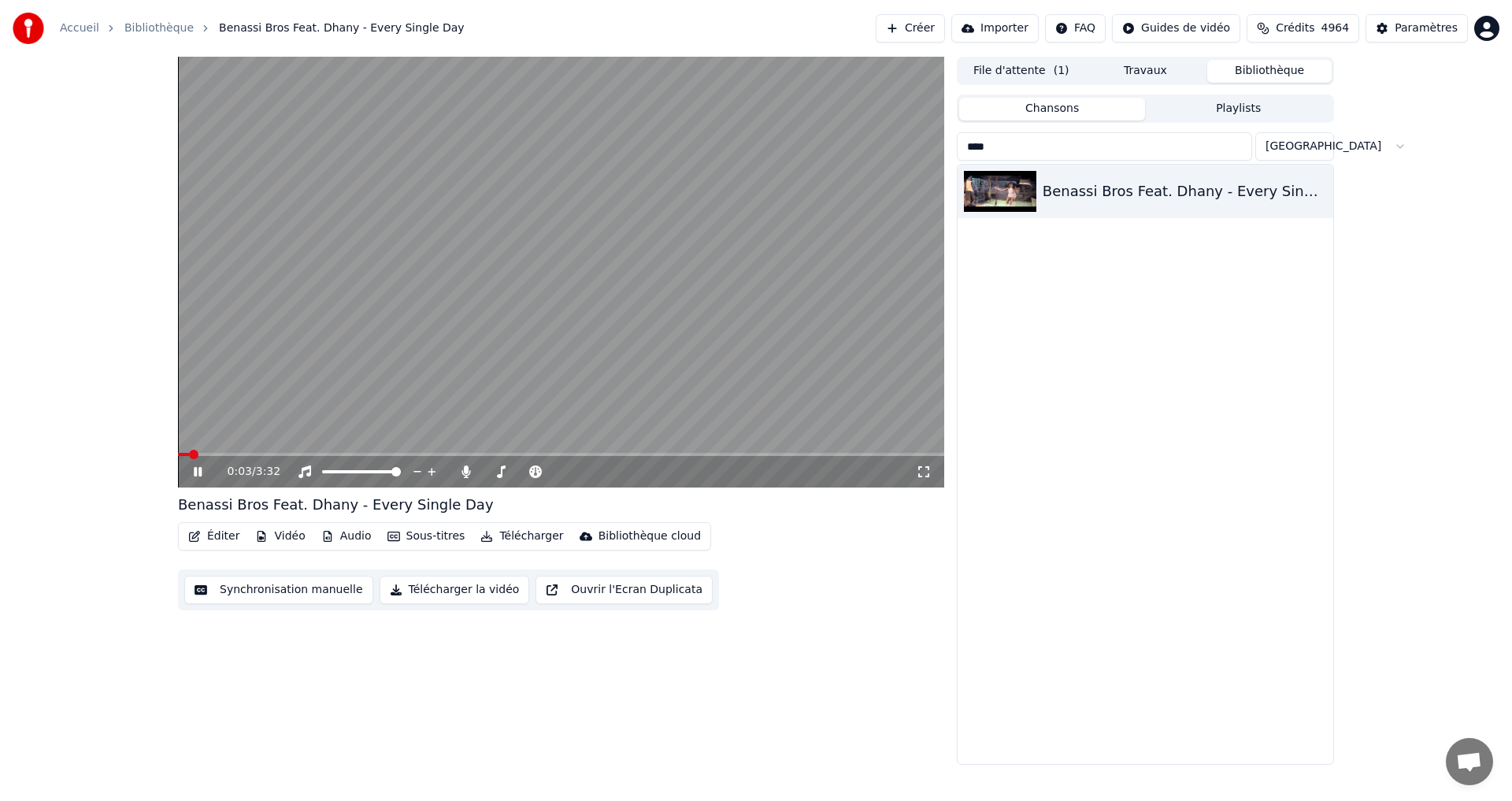
click at [201, 474] on icon at bounding box center [198, 472] width 8 height 10
click at [1003, 160] on input "****" at bounding box center [1104, 146] width 295 height 28
drag, startPoint x: 995, startPoint y: 156, endPoint x: 924, endPoint y: 155, distance: 71.0
click at [924, 155] on div "0:03 / 3:32 [PERSON_NAME] Feat. Dhany - Every Single Day Éditer Vidéo Audio Sou…" at bounding box center [756, 410] width 1181 height 707
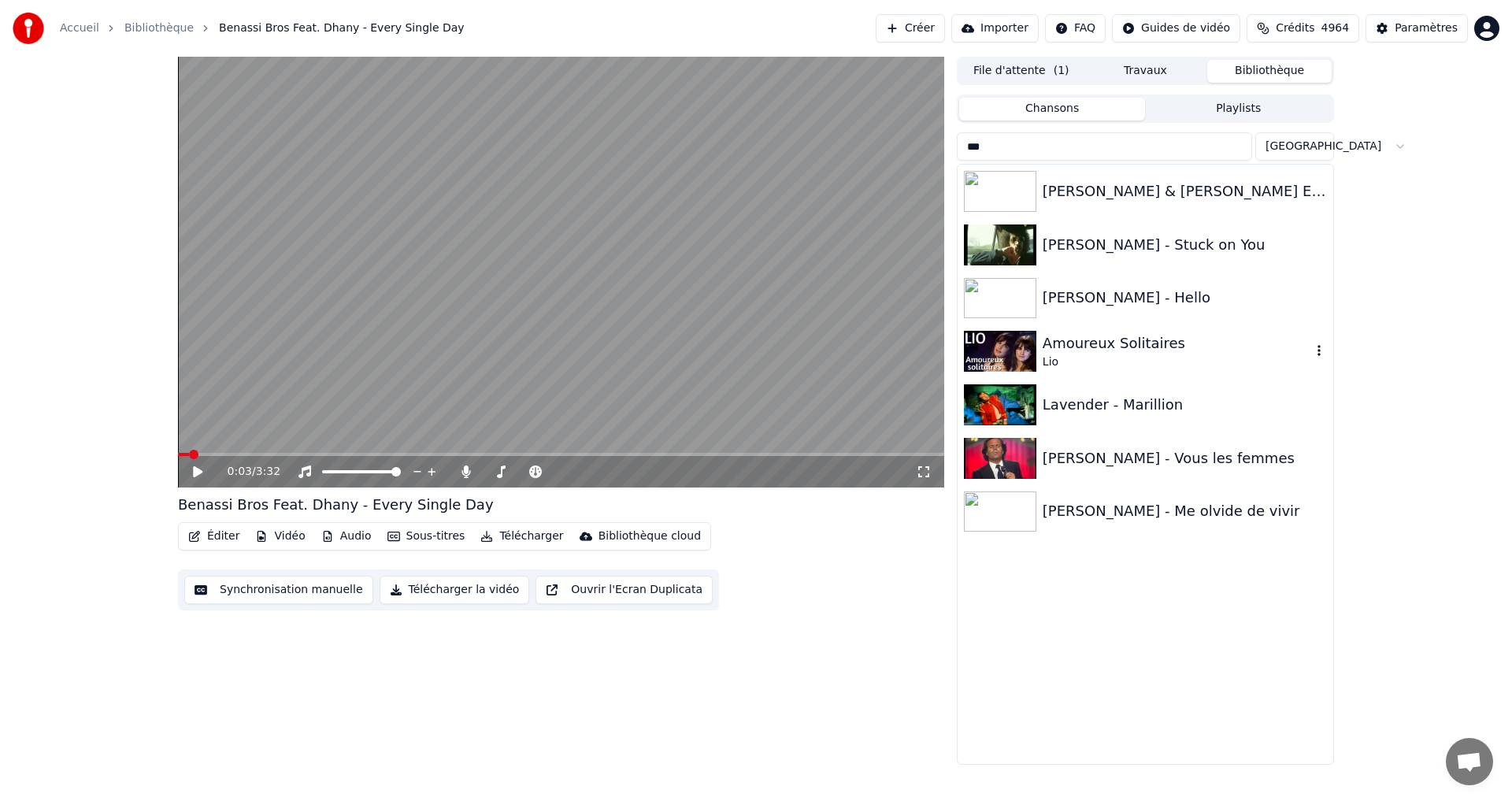
click at [1149, 340] on div "Amoureux Solitaires" at bounding box center [1176, 343] width 268 height 22
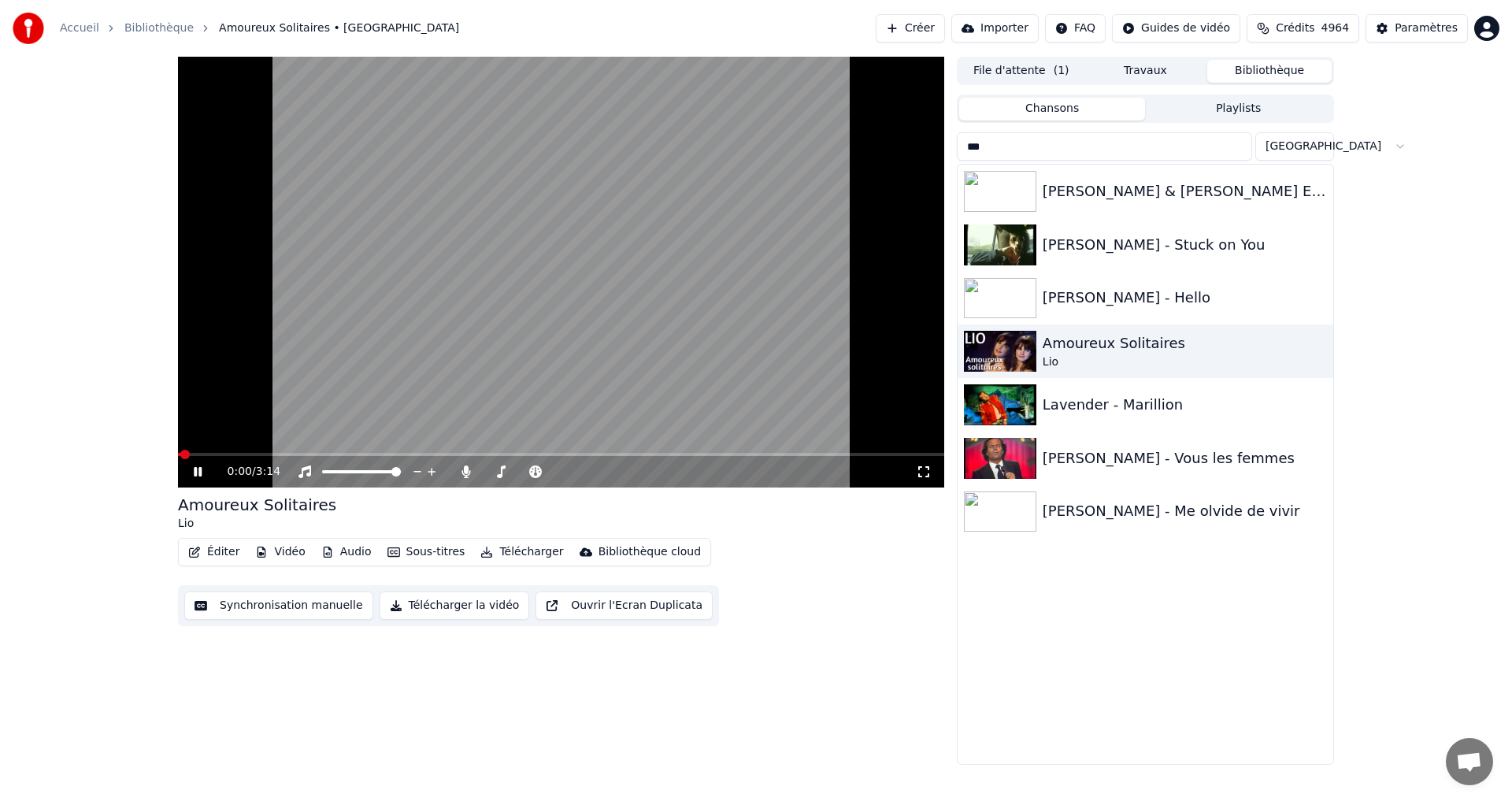
click at [920, 474] on icon at bounding box center [923, 471] width 15 height 13
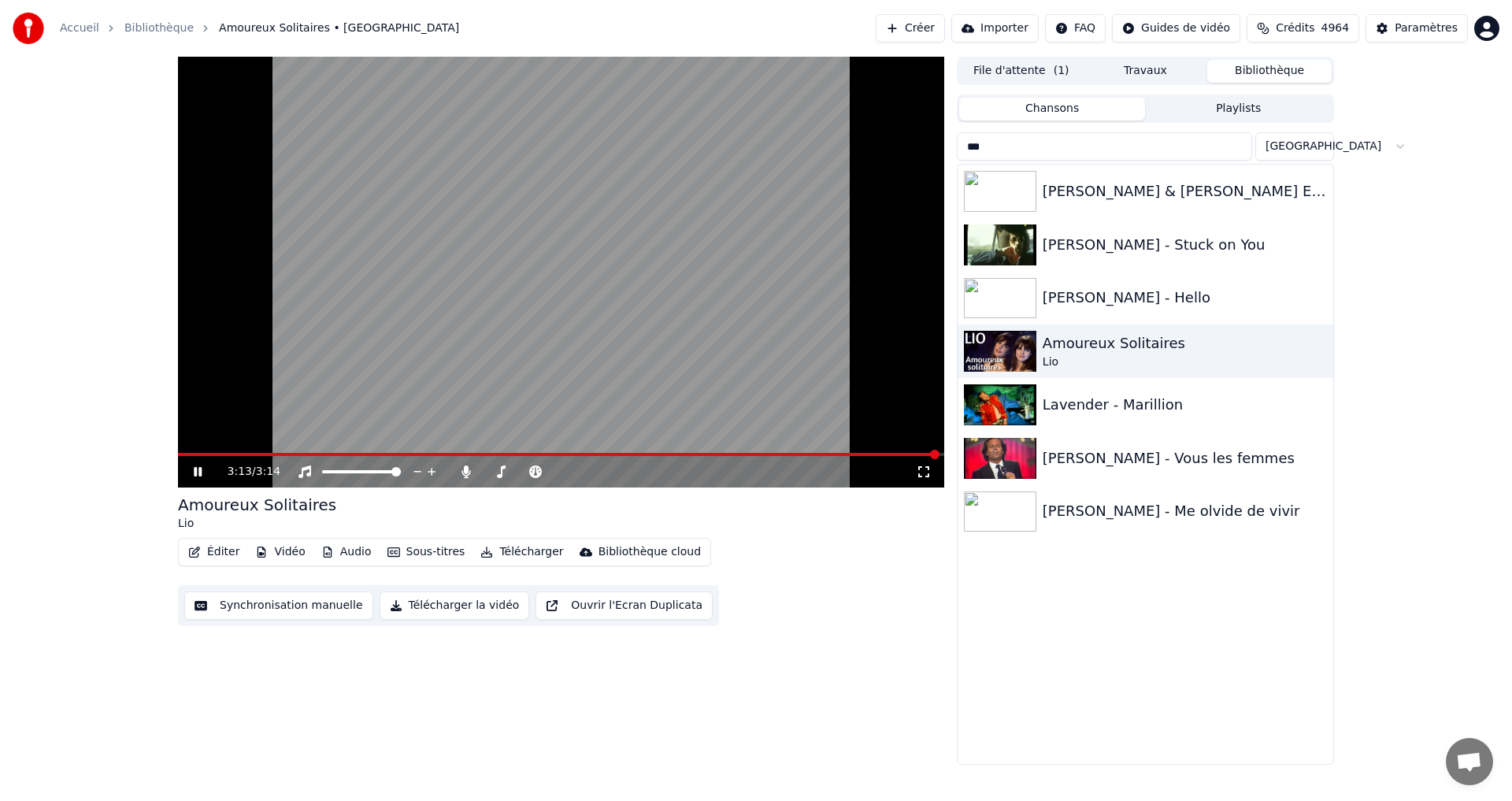
drag, startPoint x: 1028, startPoint y: 151, endPoint x: 893, endPoint y: 169, distance: 136.2
click at [895, 169] on div "3:13 / 3:14 Amoureux Solitaires Lio Éditer Vidéo Audio Sous-titres Télécharger …" at bounding box center [756, 410] width 1181 height 707
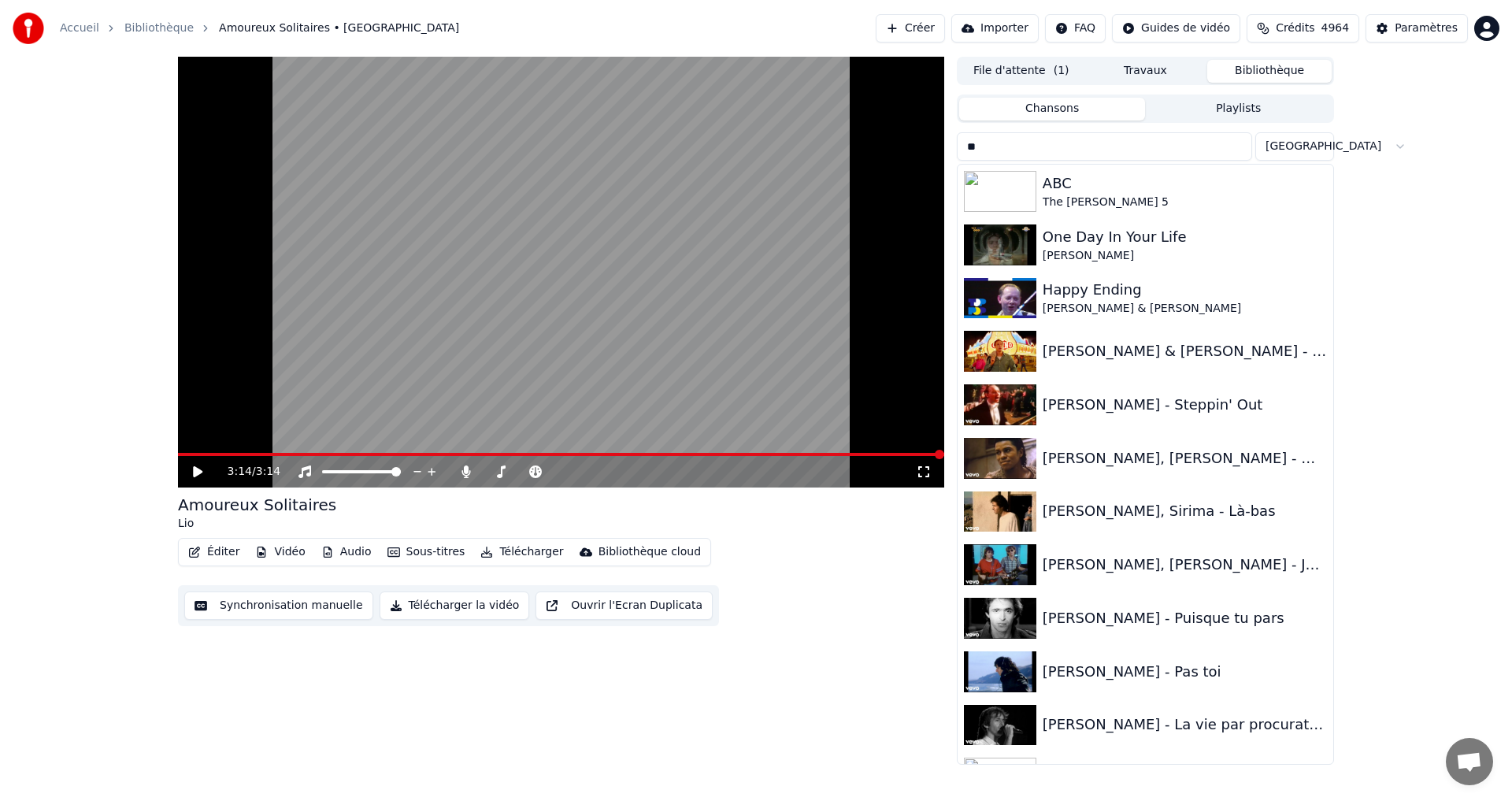
type input "*"
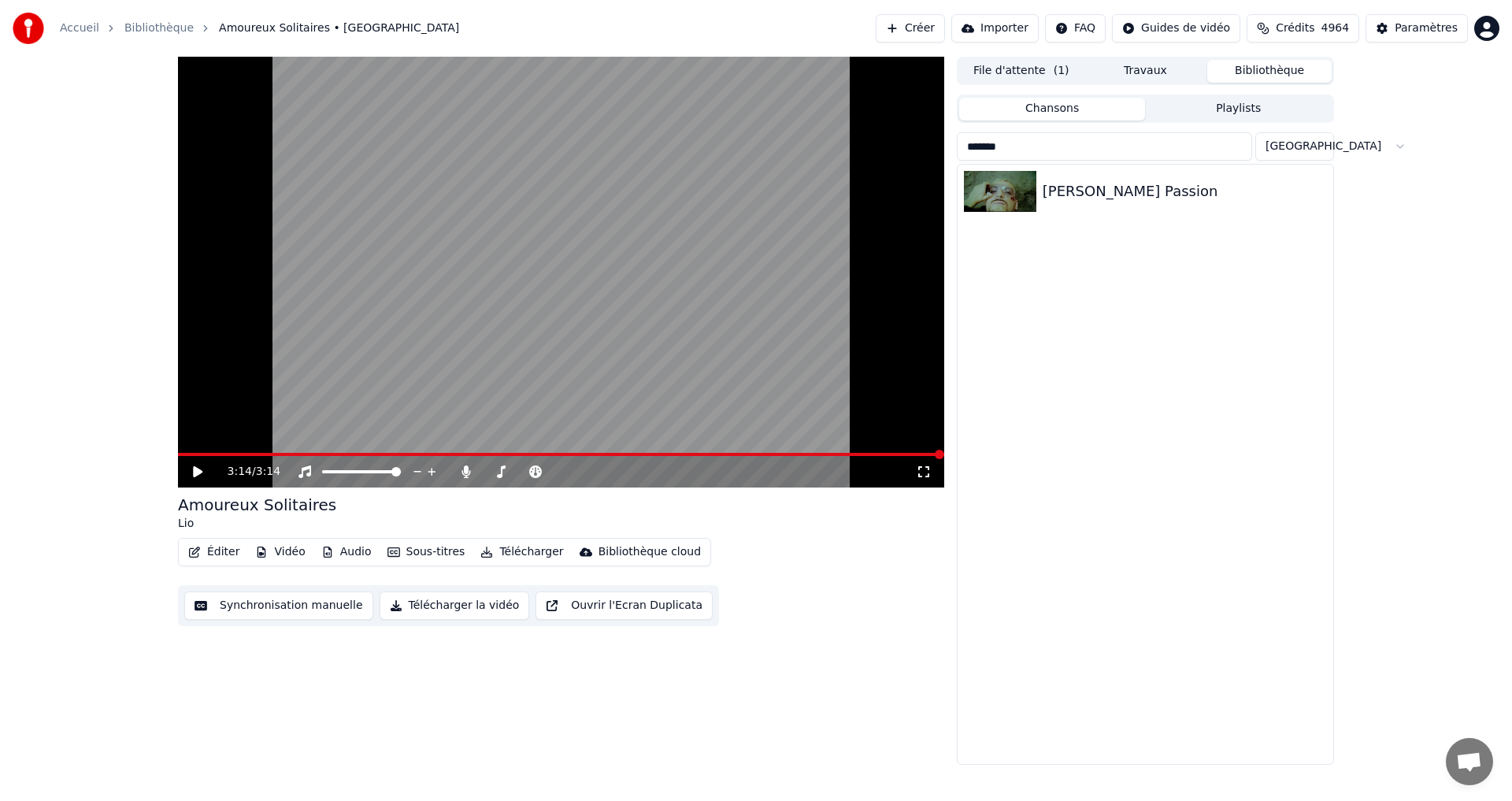
click at [196, 466] on icon at bounding box center [208, 471] width 37 height 13
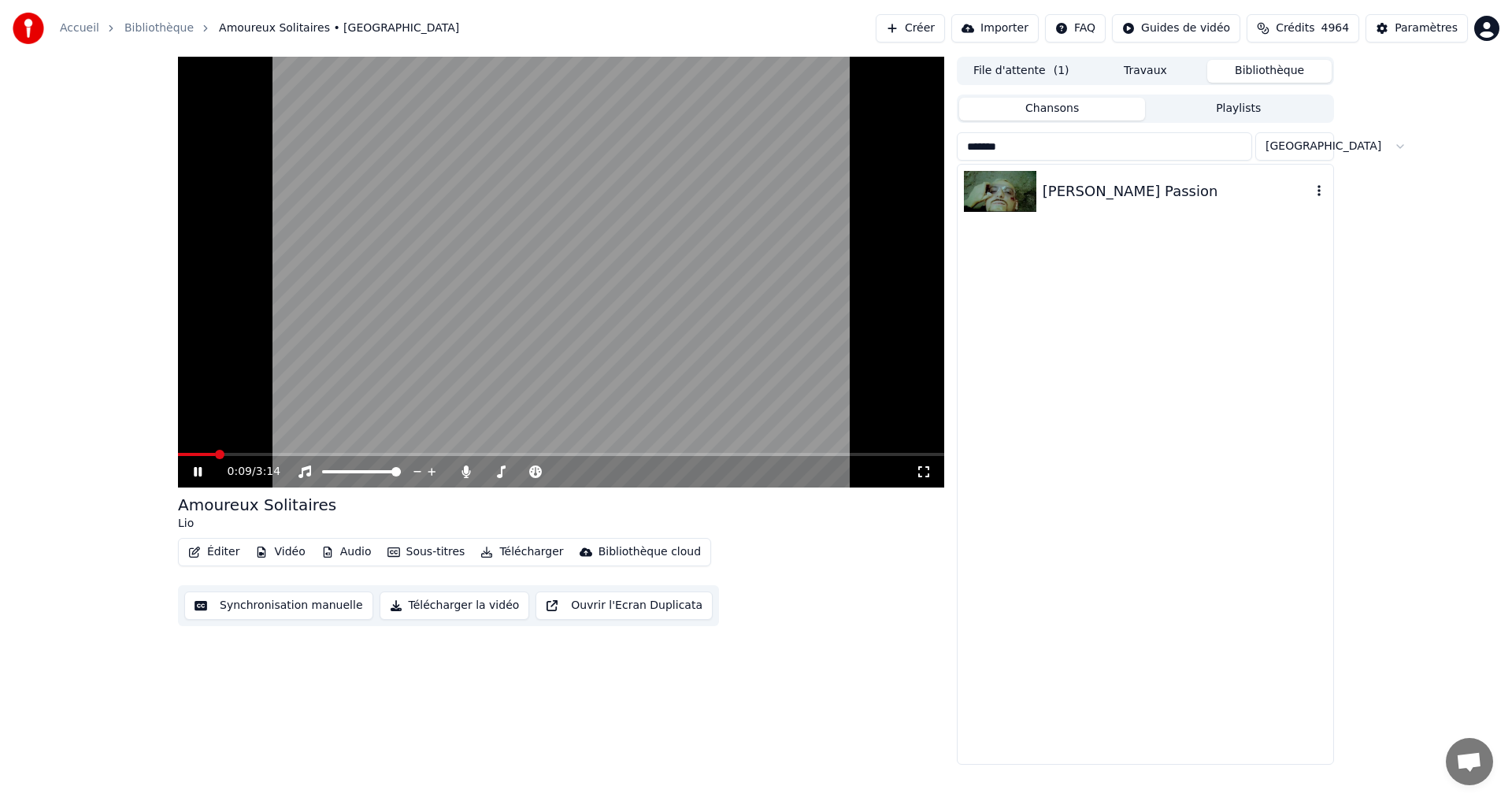
click at [1058, 193] on div "[PERSON_NAME] Passion" at bounding box center [1176, 191] width 268 height 22
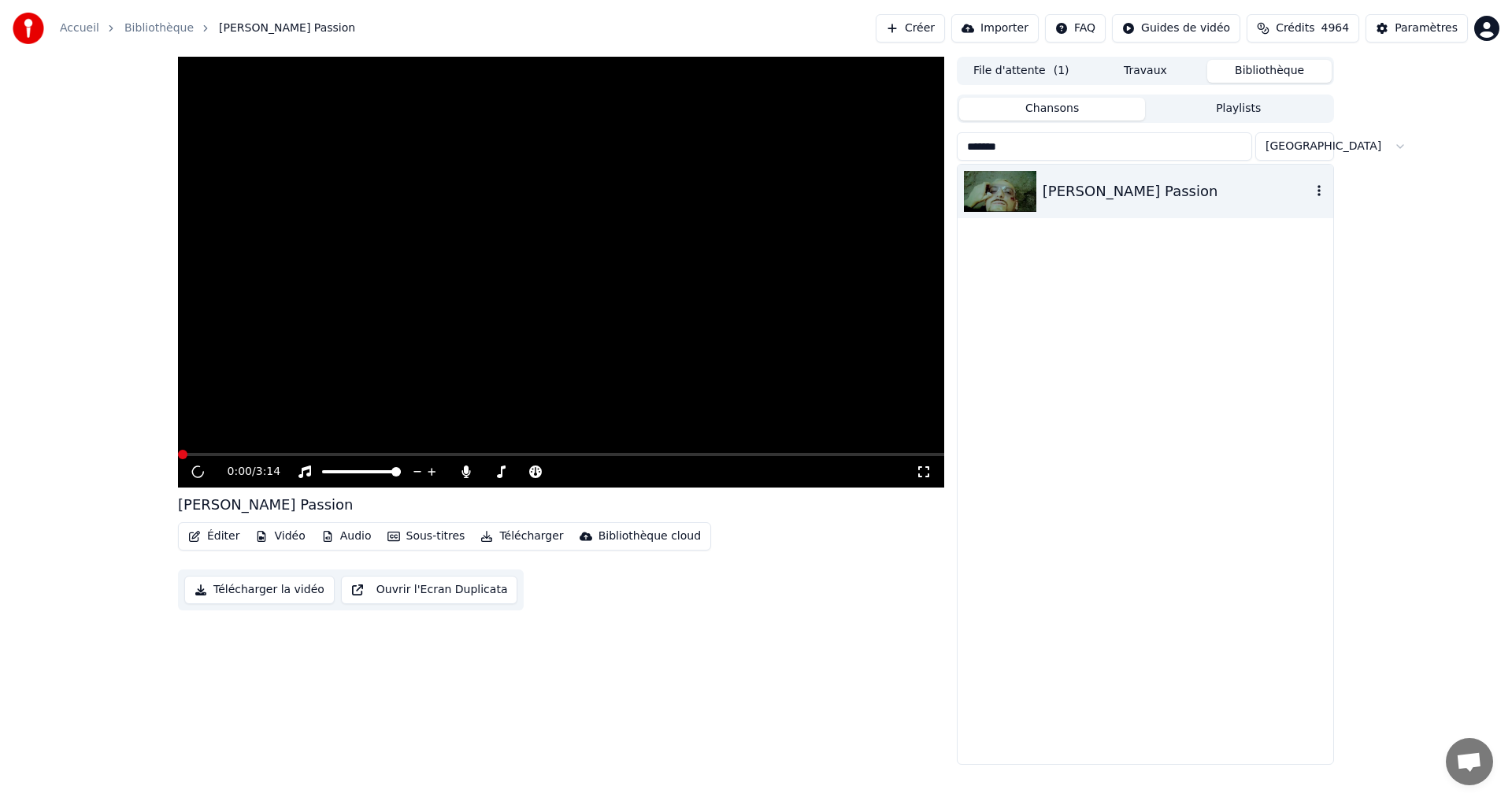
click at [1058, 193] on div "[PERSON_NAME] Passion" at bounding box center [1176, 191] width 268 height 22
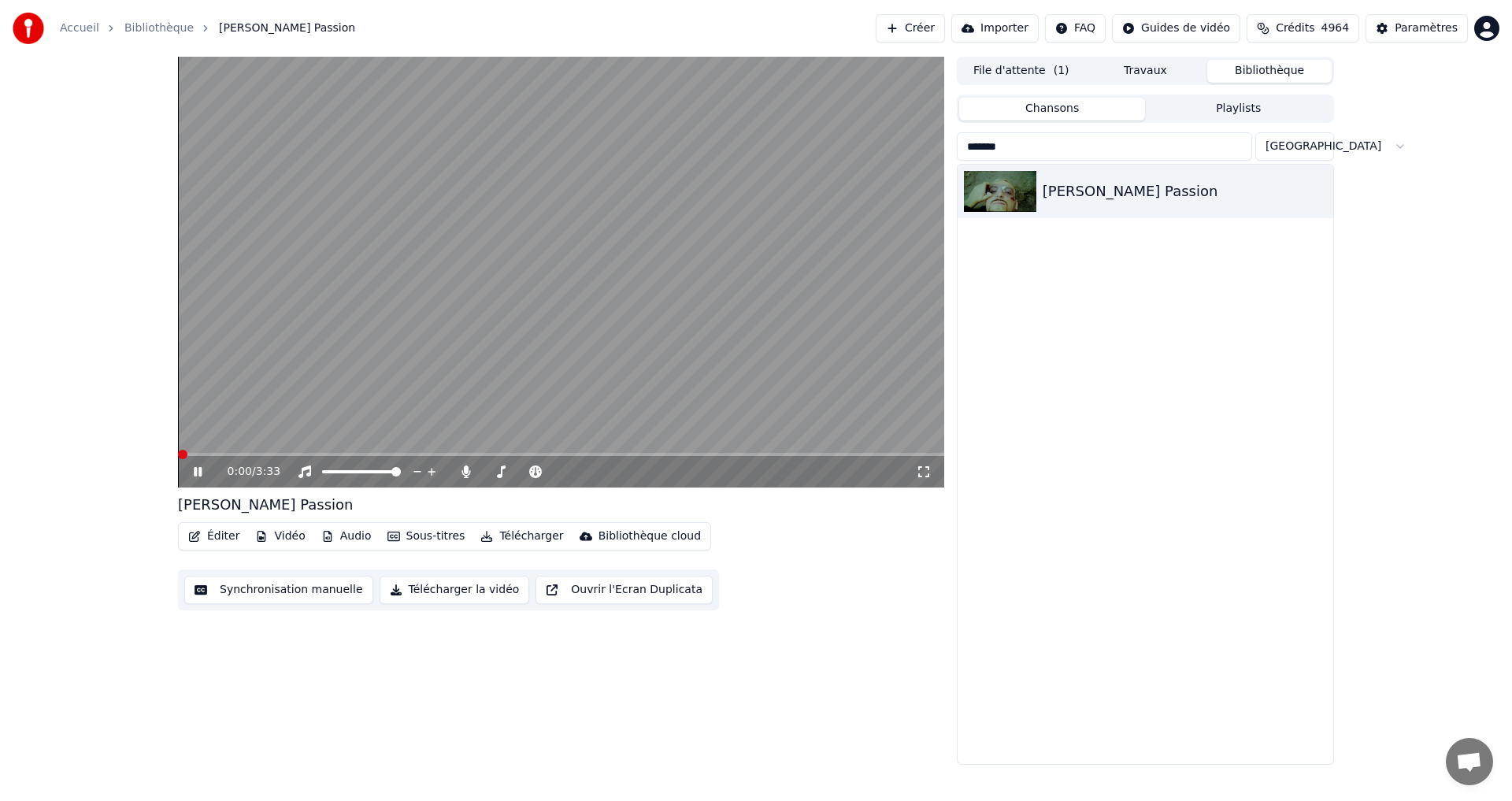
click at [930, 477] on icon at bounding box center [923, 471] width 15 height 13
click at [1112, 138] on input "*******" at bounding box center [1104, 146] width 295 height 28
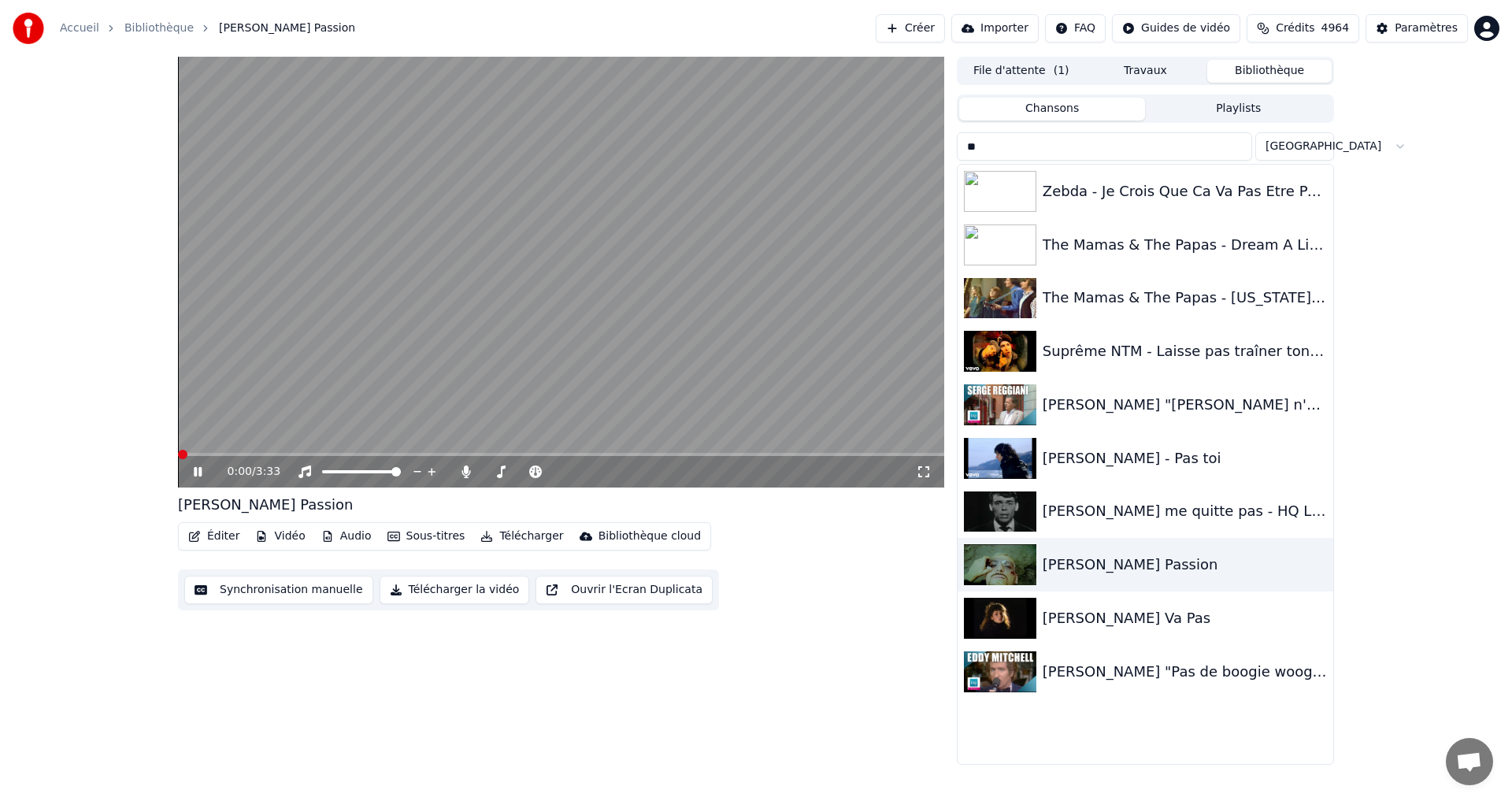
type input "*"
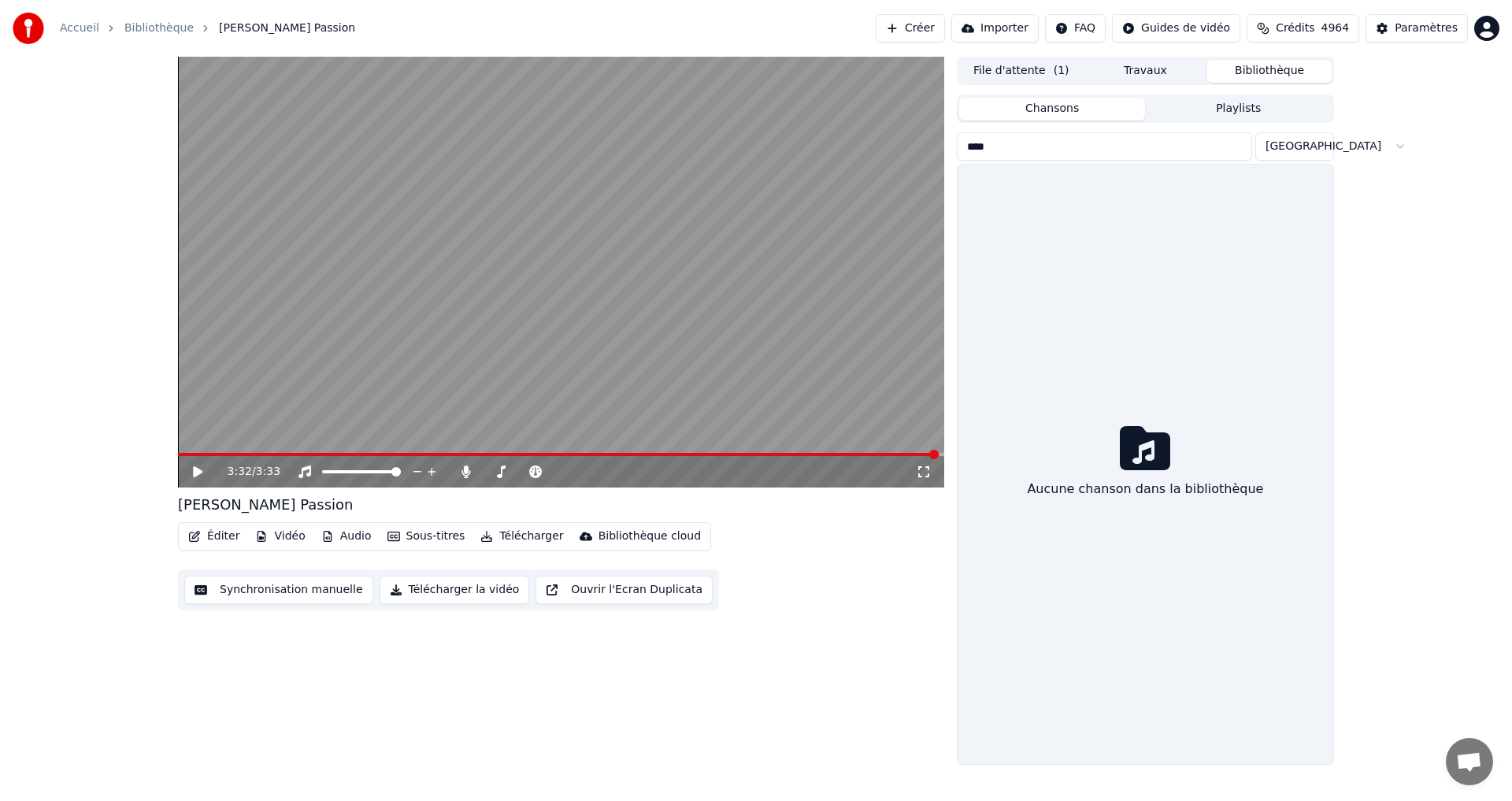
drag, startPoint x: 1025, startPoint y: 148, endPoint x: 941, endPoint y: 147, distance: 84.0
click at [941, 147] on div "3:32 / 3:33 [PERSON_NAME] Passion Éditer Vidéo Audio Sous-titres Télécharger Bi…" at bounding box center [756, 410] width 1181 height 707
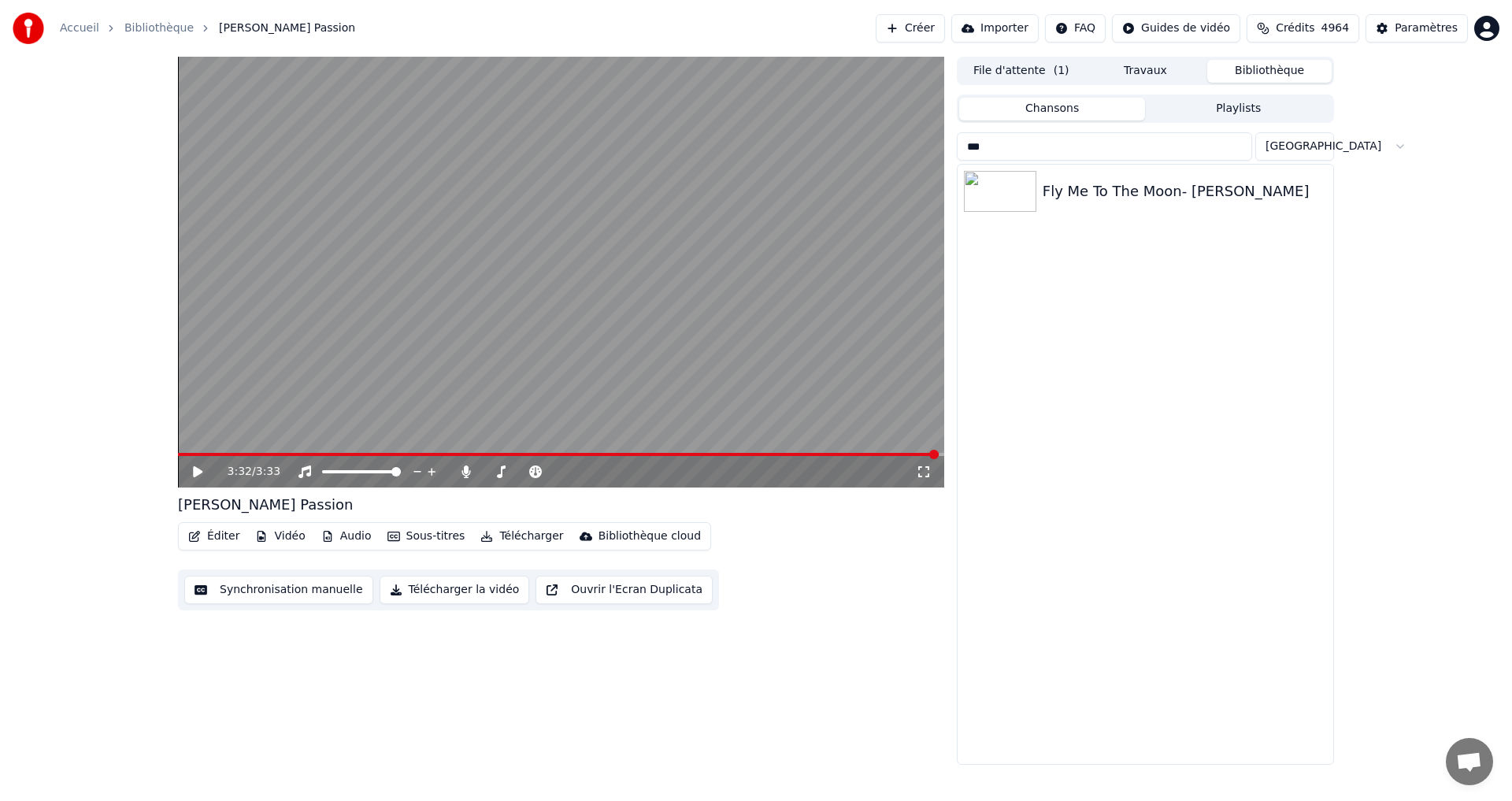
click at [1101, 156] on input "***" at bounding box center [1104, 146] width 295 height 28
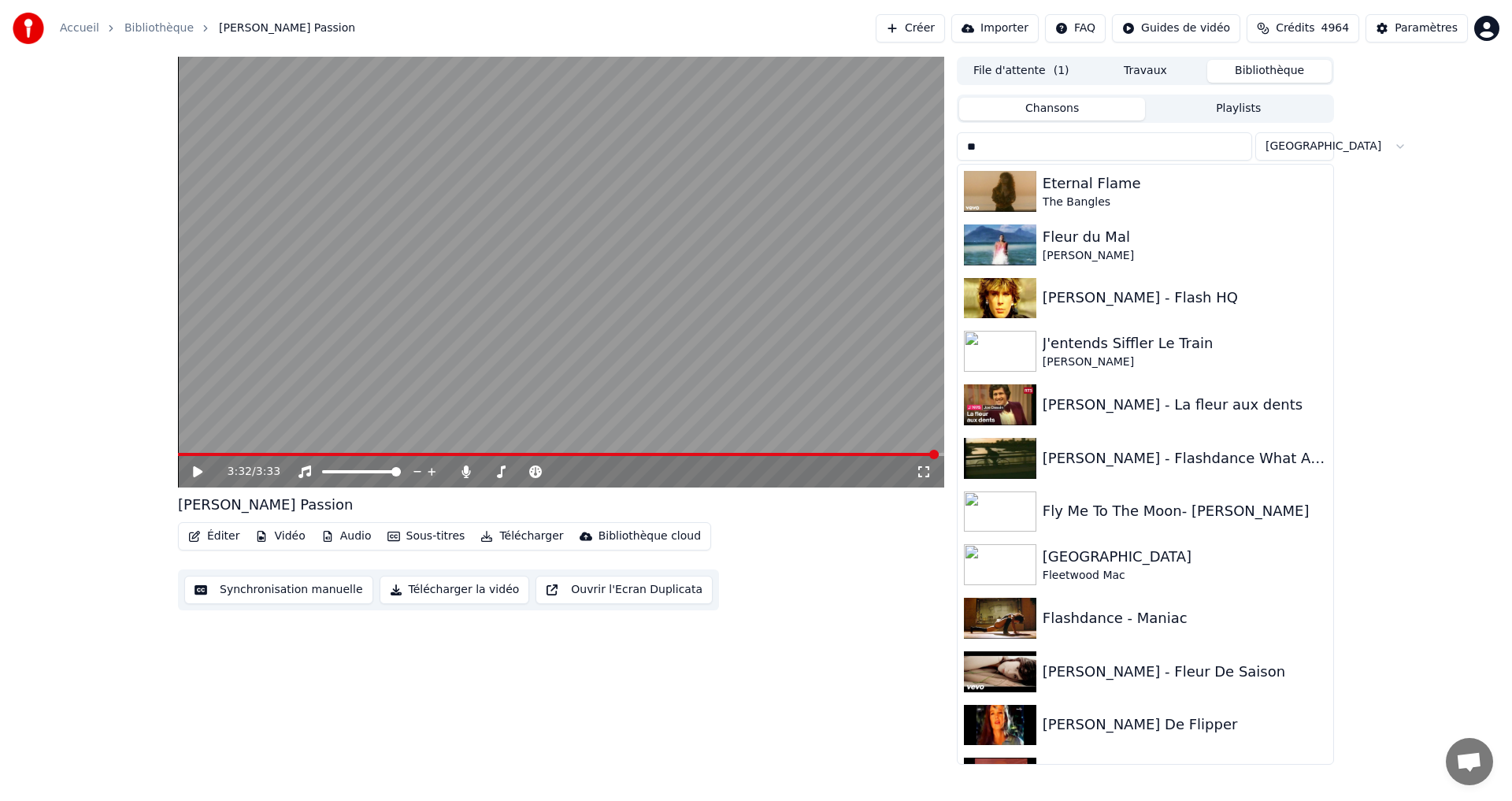
type input "*"
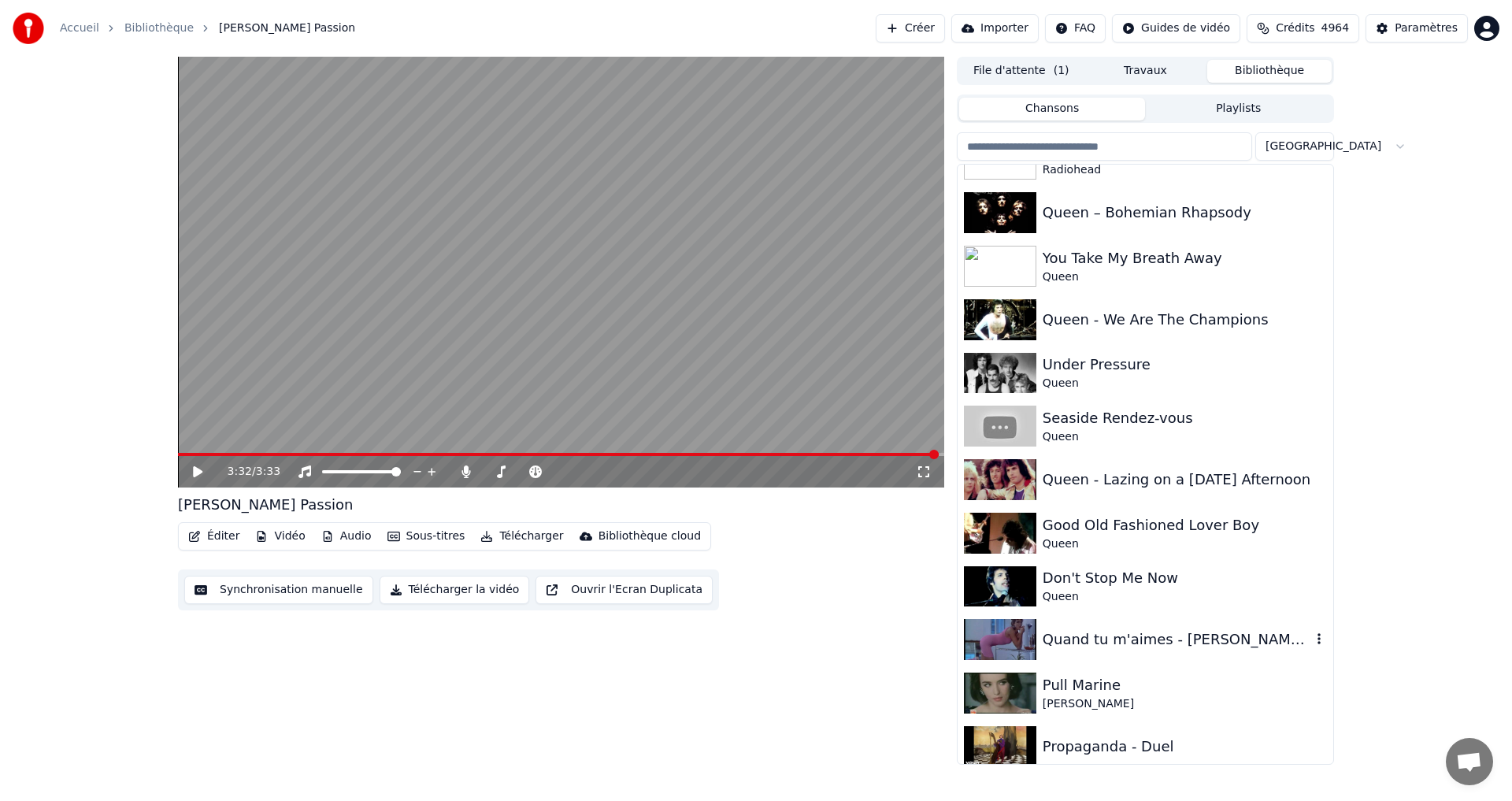
scroll to position [11811, 0]
click at [1092, 370] on div "Under Pressure" at bounding box center [1176, 364] width 268 height 22
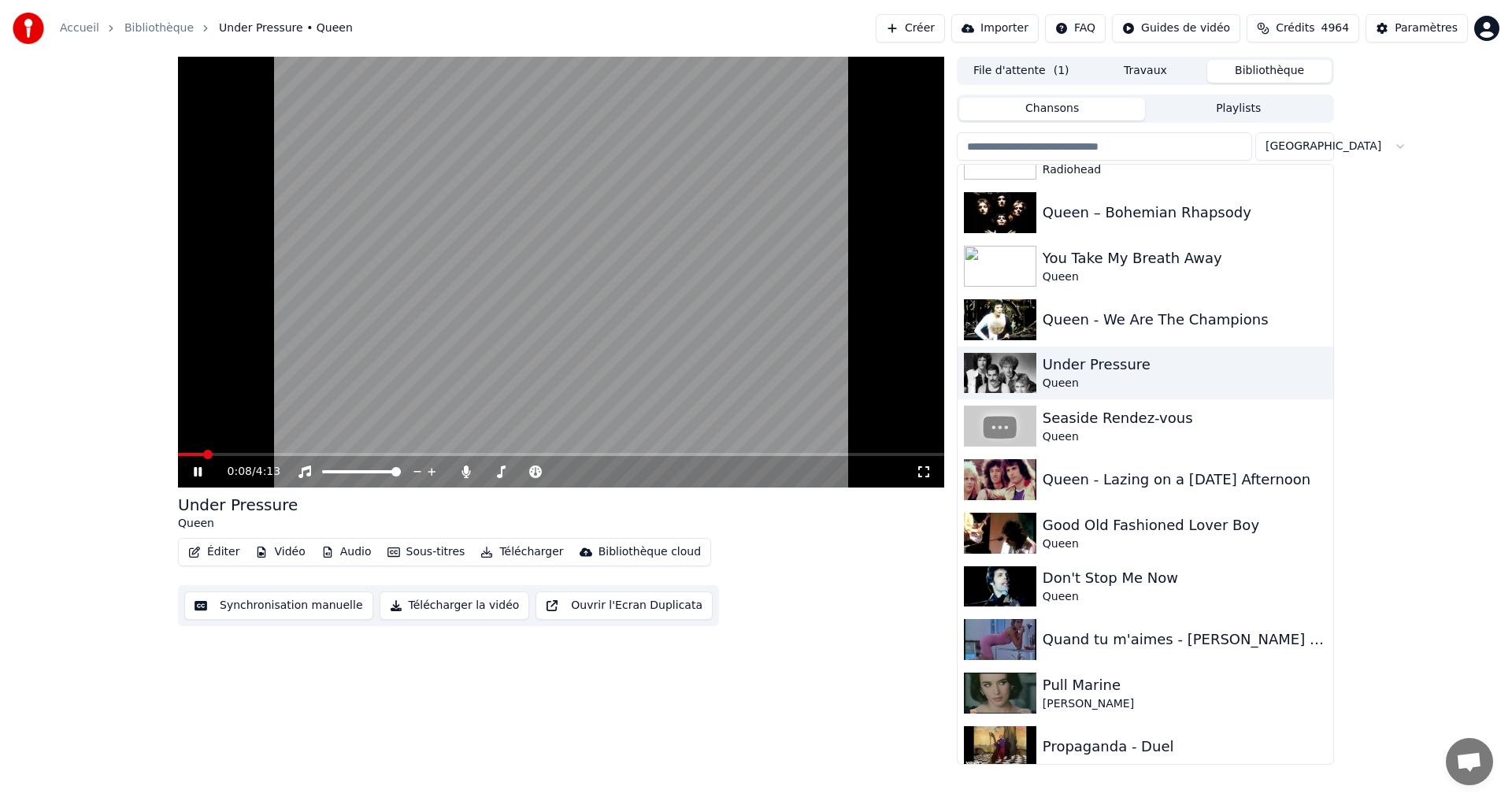
click at [925, 467] on icon at bounding box center [922, 471] width 11 height 11
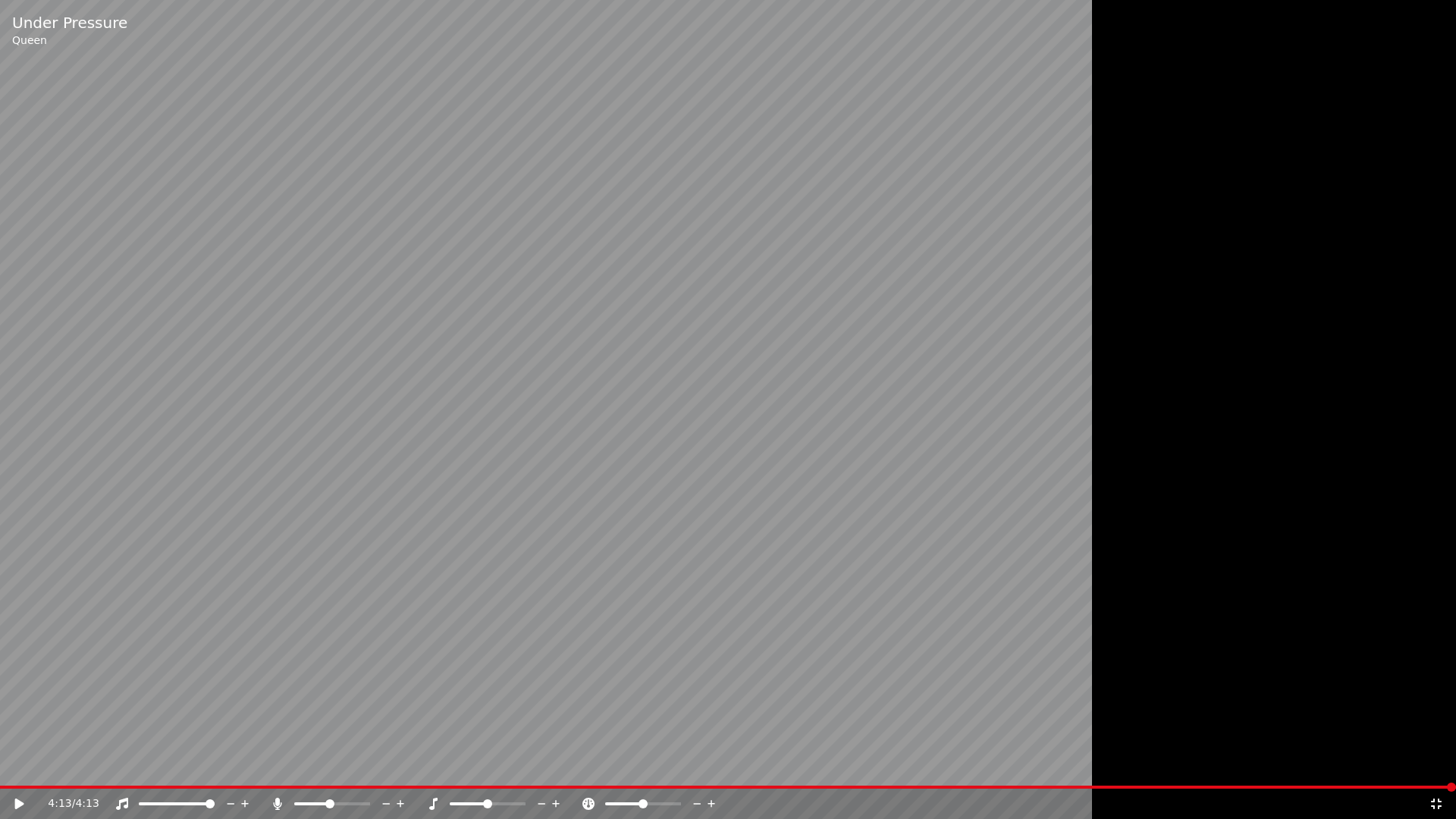
click at [1030, 771] on div "4:13 / 4:13" at bounding box center [728, 804] width 1456 height 31
click at [1030, 771] on video at bounding box center [728, 409] width 1456 height 819
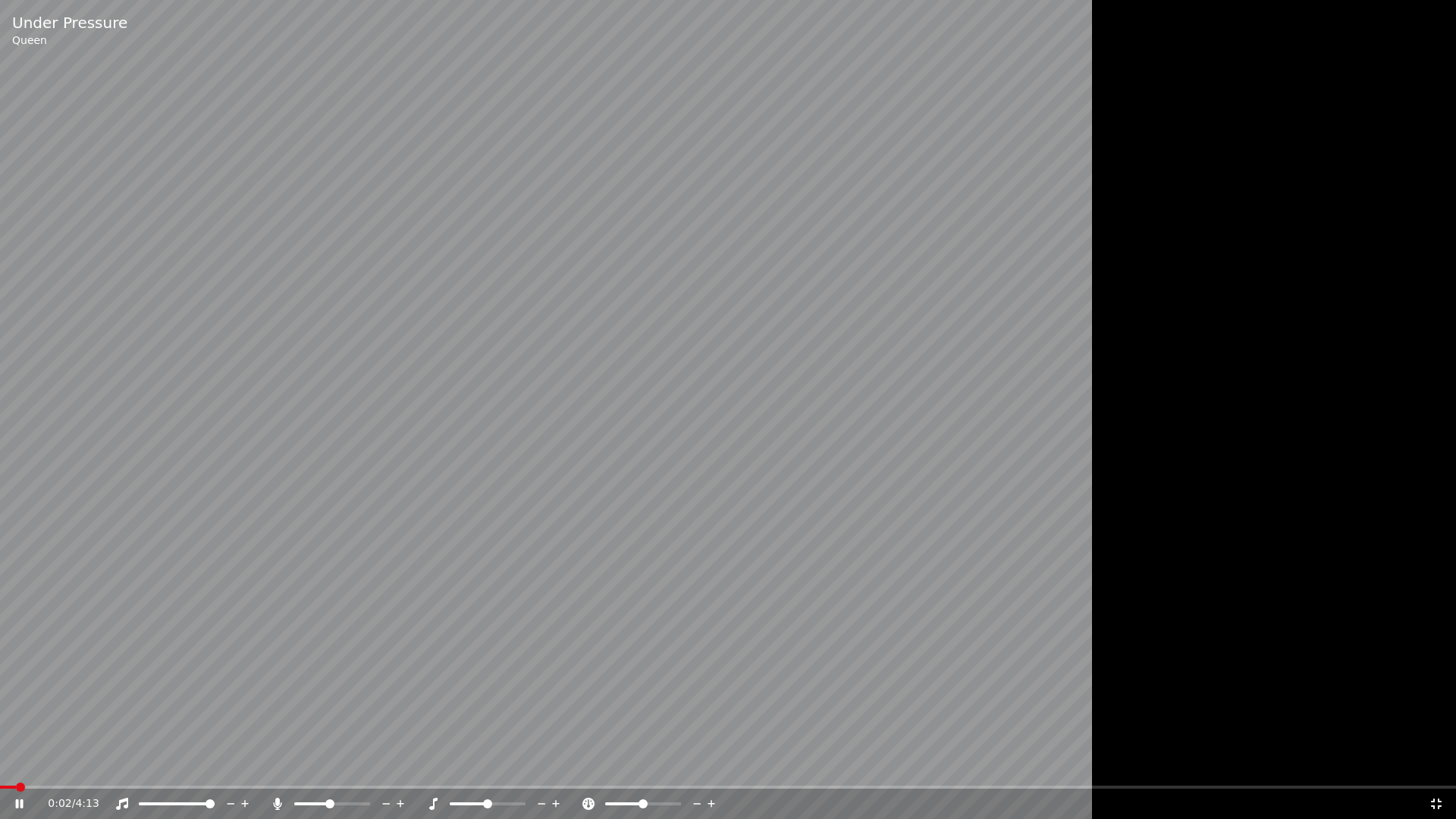
click at [1009, 685] on video at bounding box center [728, 409] width 1456 height 819
click at [1104, 771] on span at bounding box center [1102, 787] width 9 height 9
click at [1052, 771] on span at bounding box center [1051, 787] width 9 height 9
click at [965, 771] on span at bounding box center [970, 787] width 9 height 9
click at [226, 627] on video at bounding box center [728, 409] width 1456 height 819
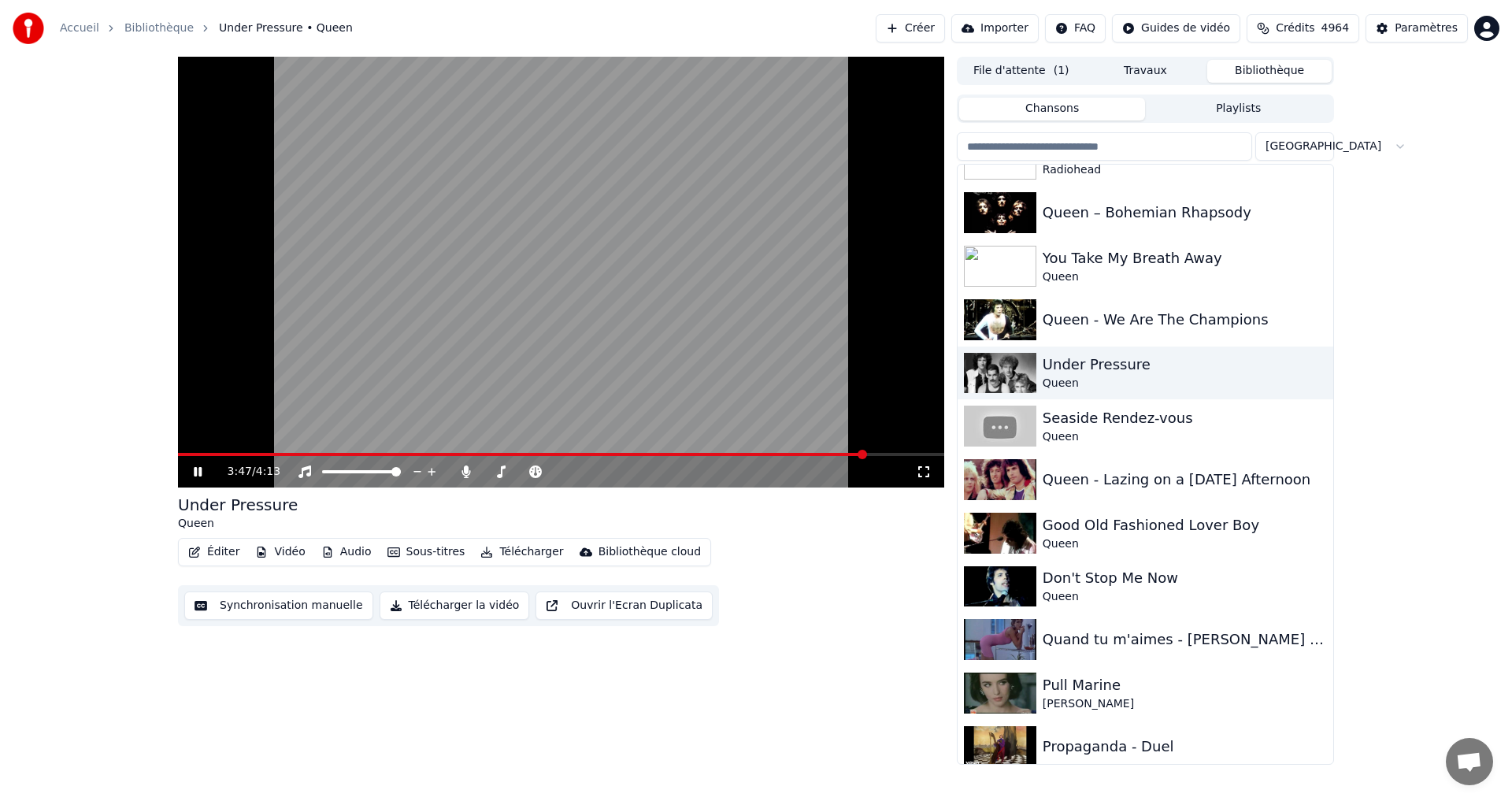
click at [1032, 150] on input "search" at bounding box center [1104, 146] width 295 height 28
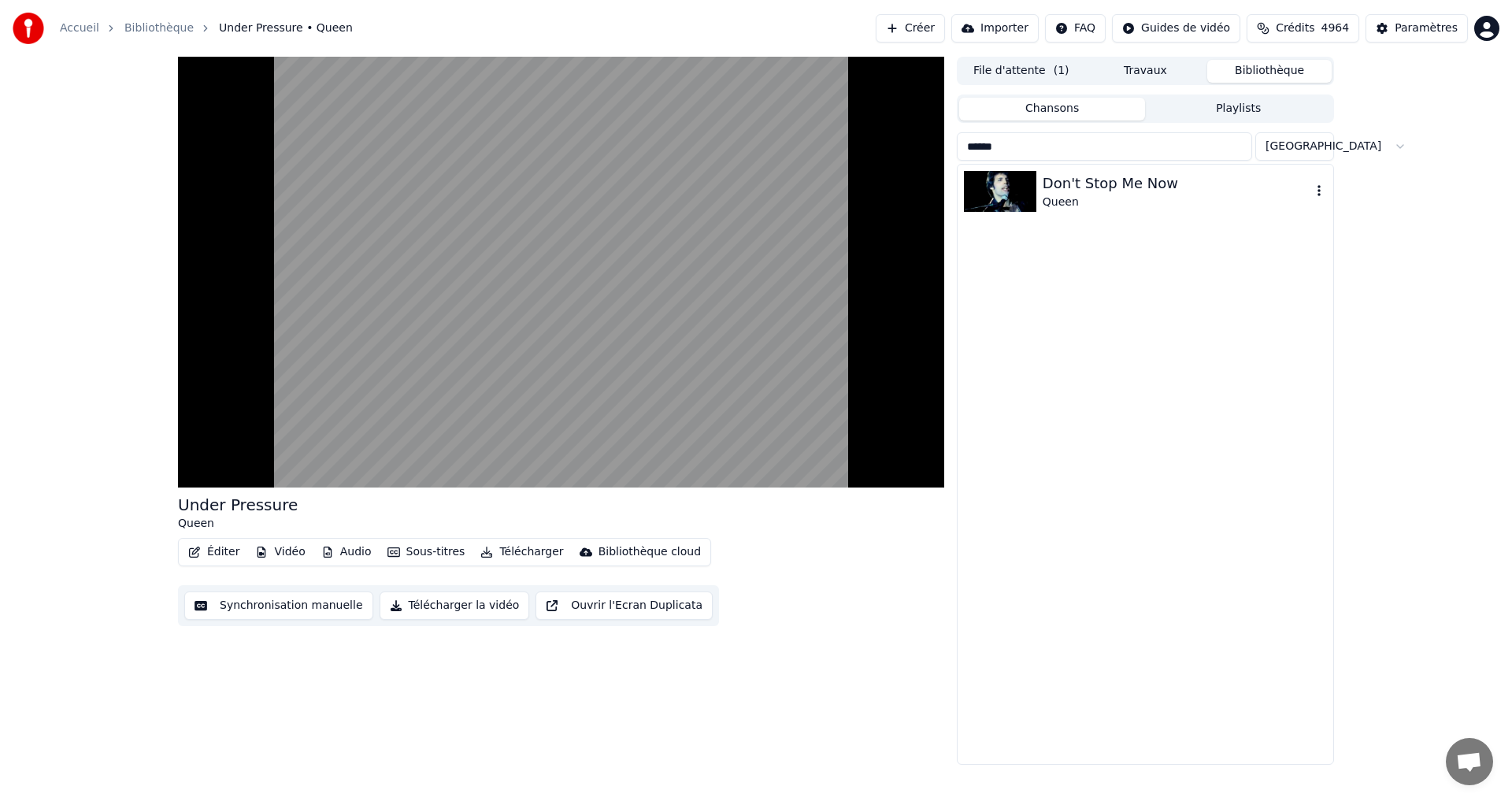
type input "******"
drag, startPoint x: 1050, startPoint y: 178, endPoint x: 325, endPoint y: 307, distance: 736.4
click at [325, 307] on div "Under Pressure Queen Éditer Vidéo Audio Sous-titres Télécharger Bibliothèque cl…" at bounding box center [756, 410] width 1181 height 707
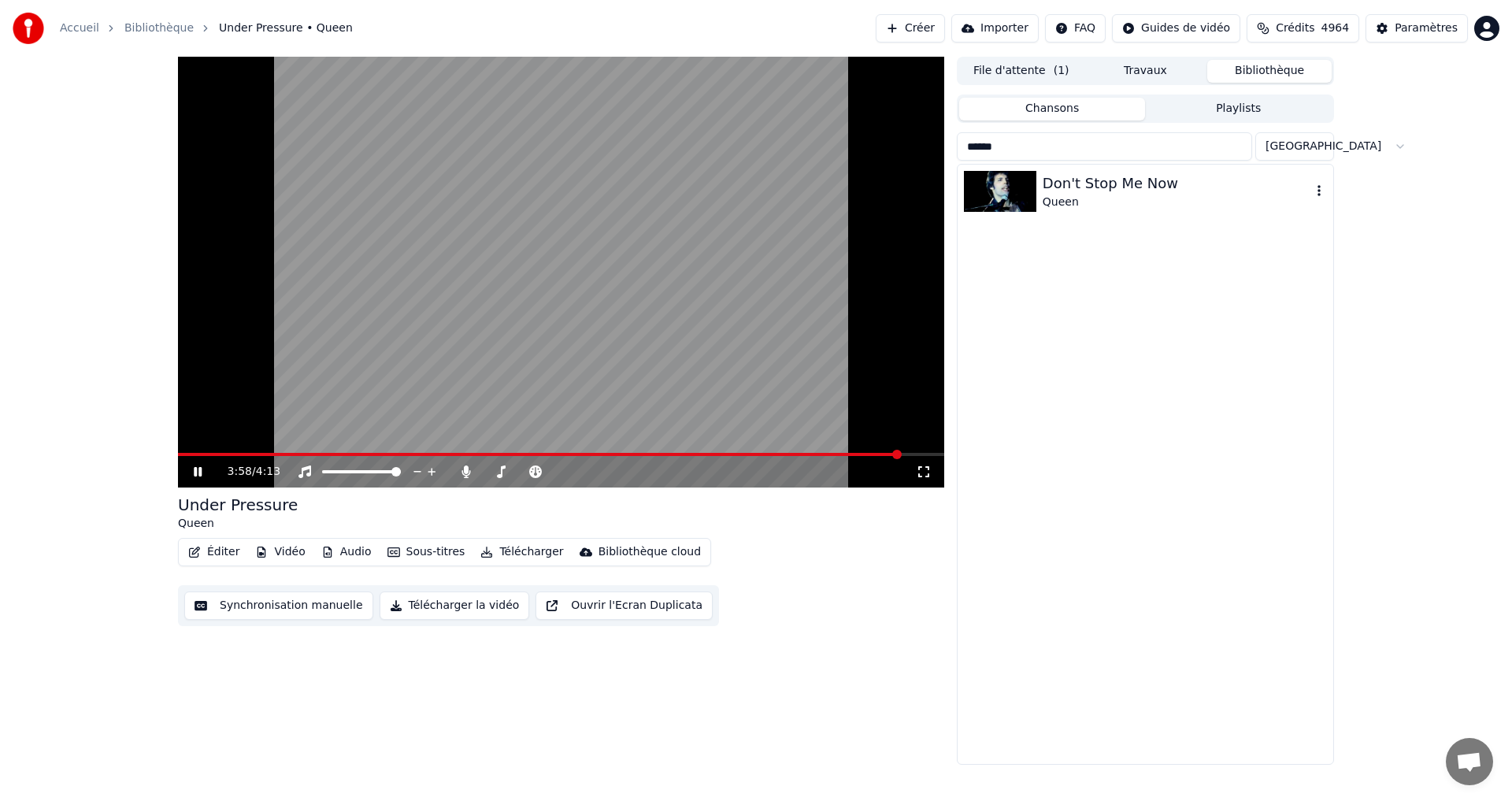
click at [1078, 199] on div "Queen" at bounding box center [1176, 203] width 268 height 15
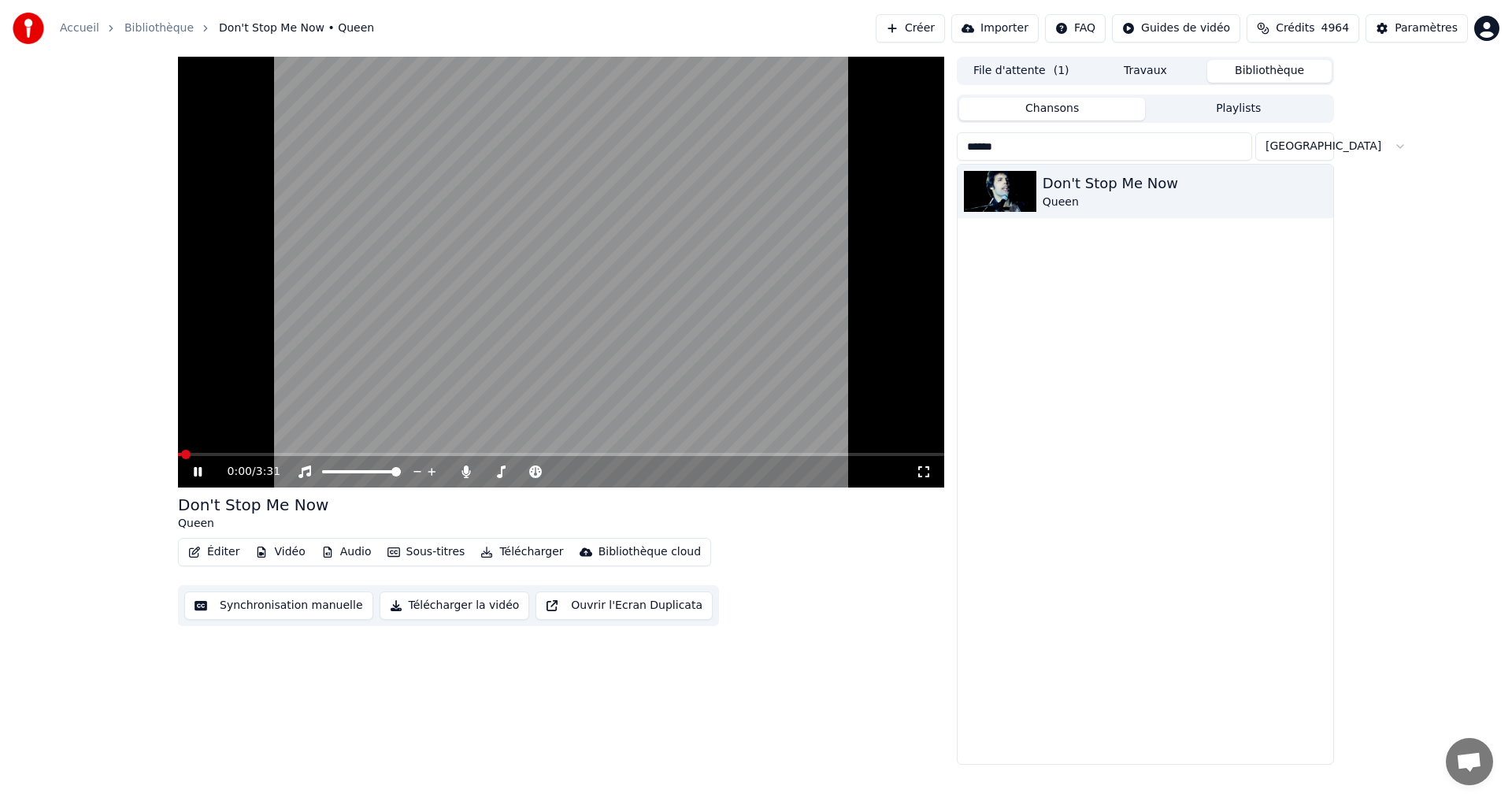
click at [199, 468] on icon at bounding box center [198, 472] width 8 height 10
click at [545, 473] on span at bounding box center [546, 472] width 10 height 10
click at [920, 474] on icon at bounding box center [923, 471] width 15 height 13
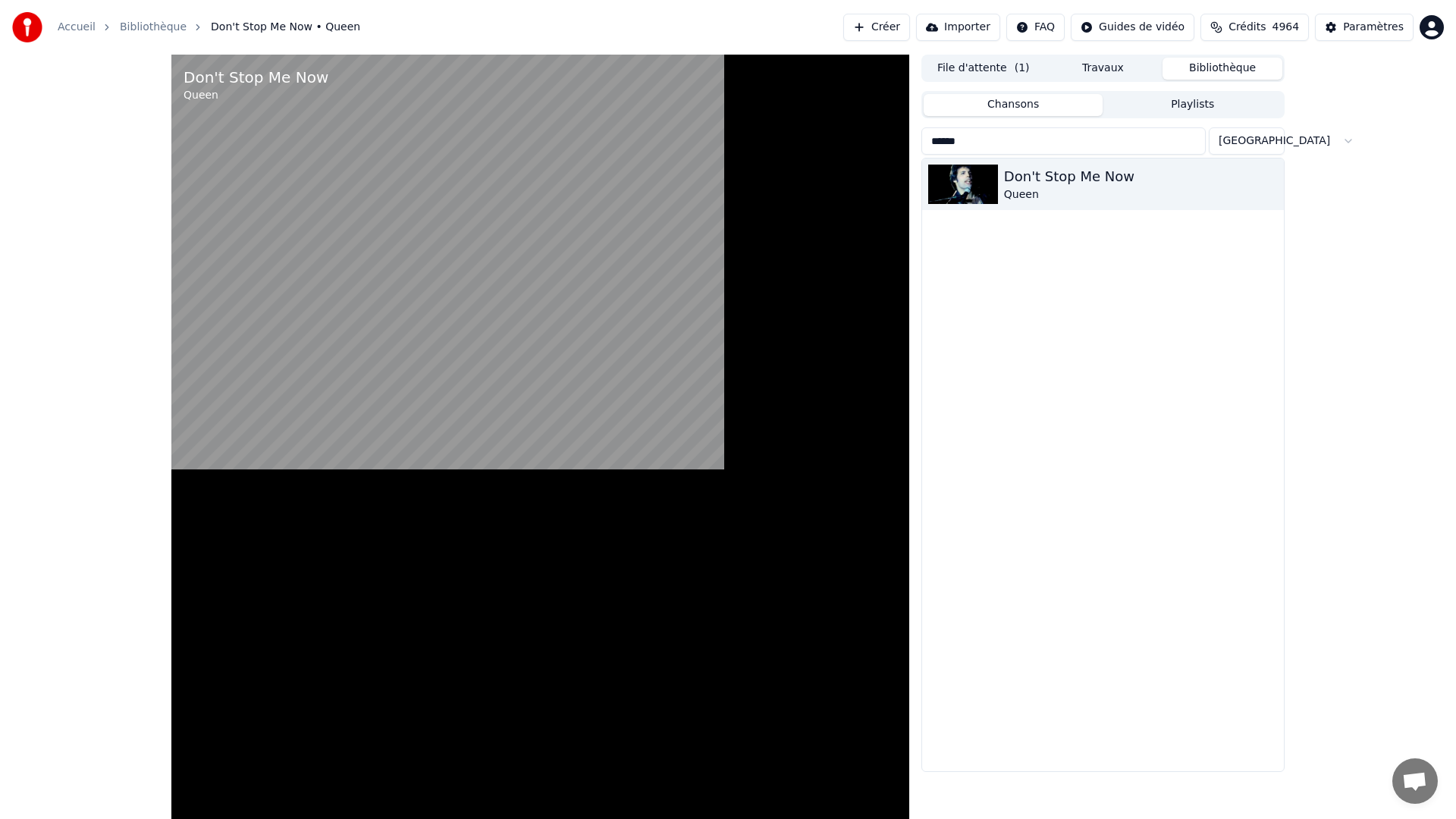
drag, startPoint x: 885, startPoint y: 456, endPoint x: 885, endPoint y: 474, distance: 18.0
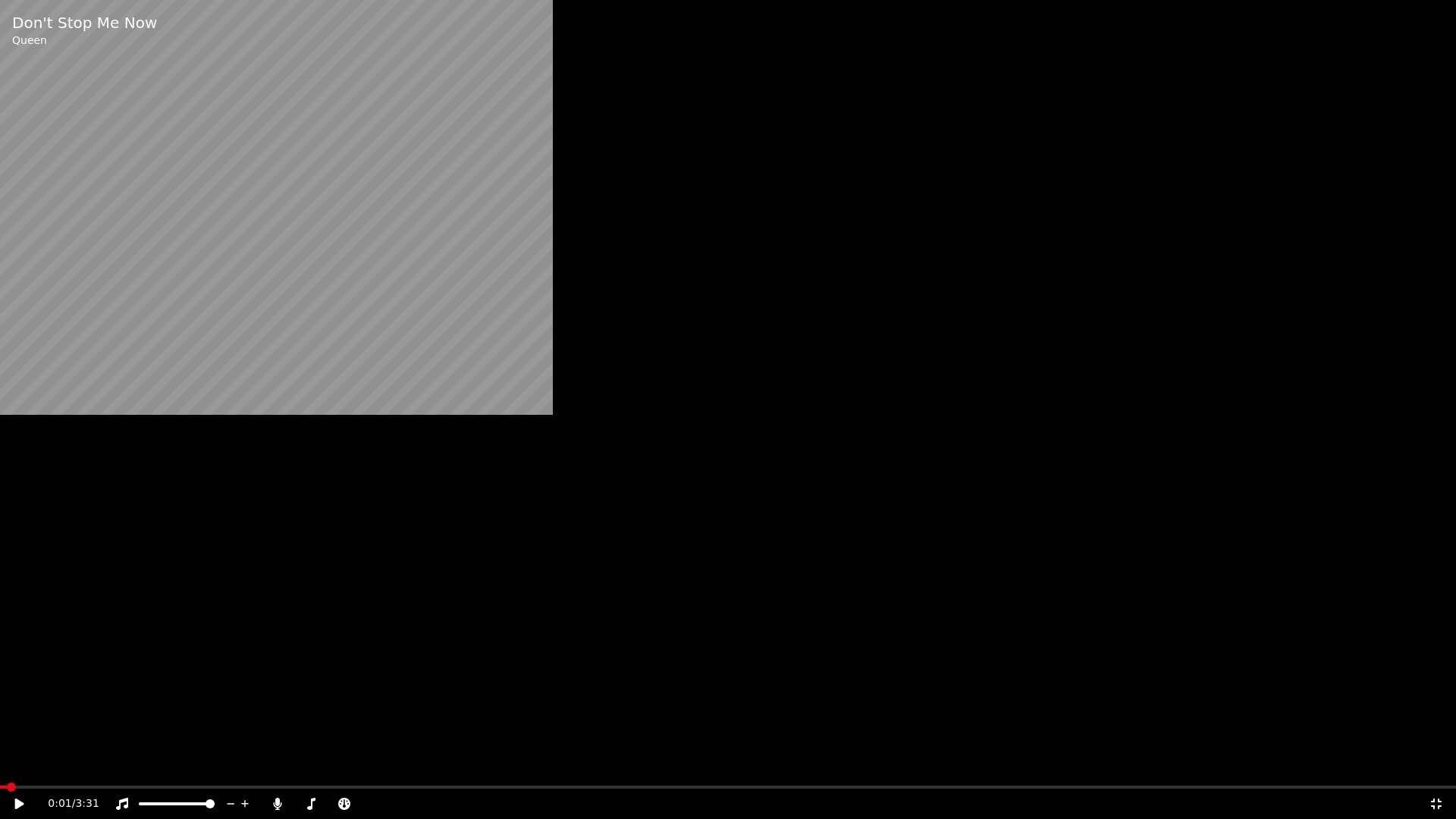
click at [885, 474] on div "Don't Stop Me Now Queen 0:01 / 3:31 Don't Stop Me Now Queen Éditer Vidéo Audio …" at bounding box center [540, 414] width 738 height 718
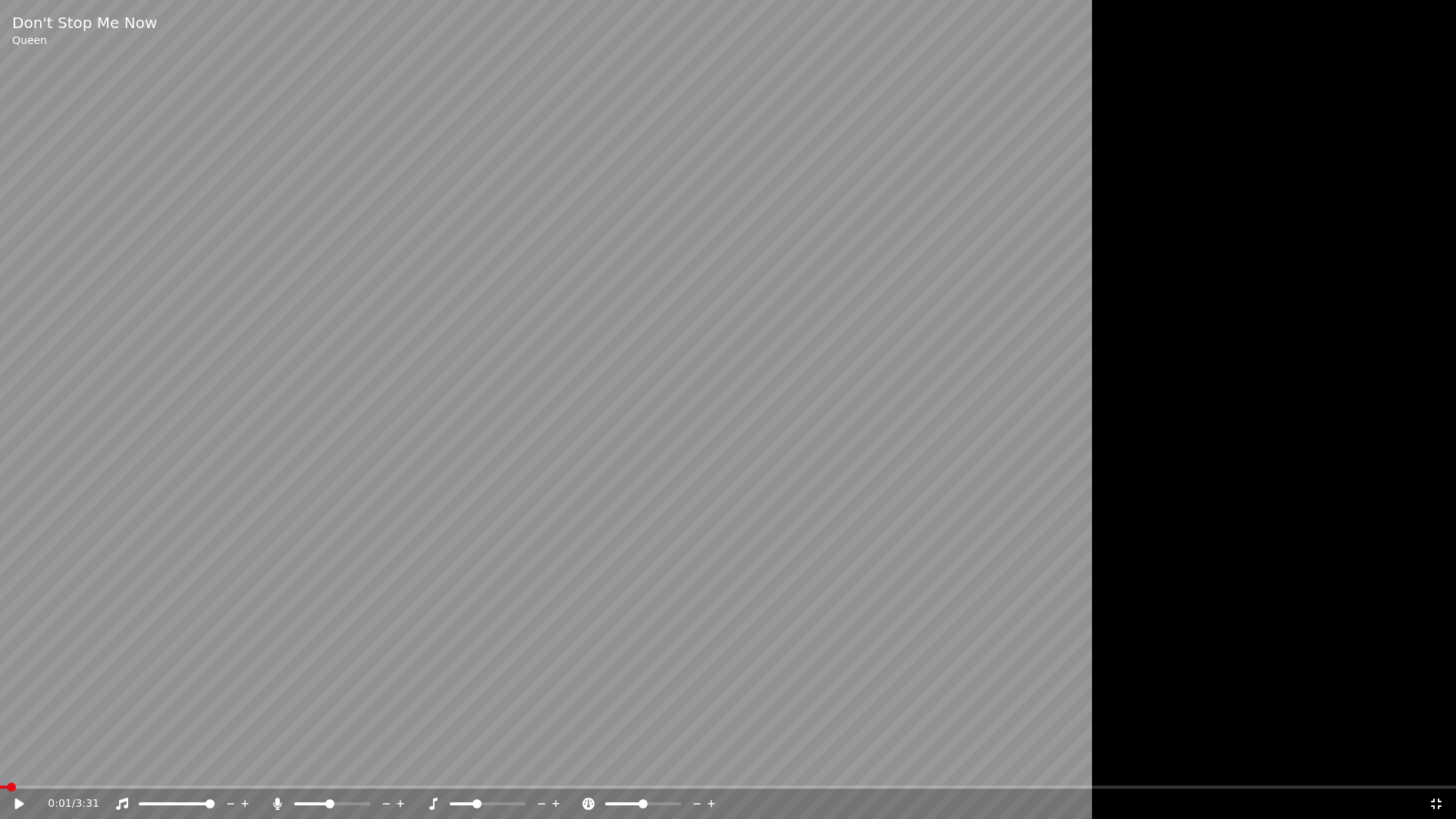
click at [893, 481] on video at bounding box center [728, 409] width 1456 height 819
click at [308, 771] on span at bounding box center [311, 804] width 9 height 9
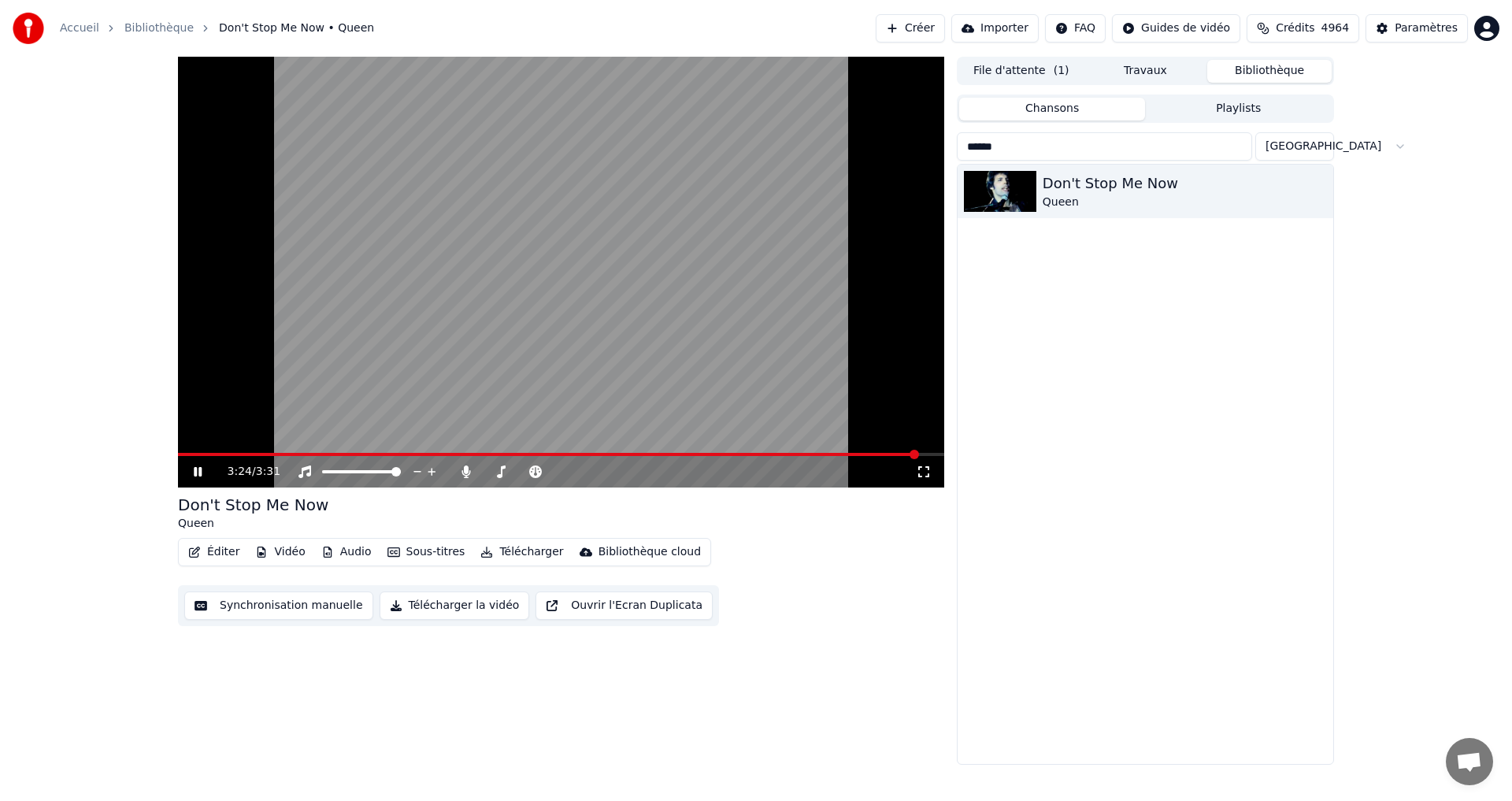
click at [192, 477] on icon at bounding box center [208, 471] width 37 height 13
